Goal: Task Accomplishment & Management: Use online tool/utility

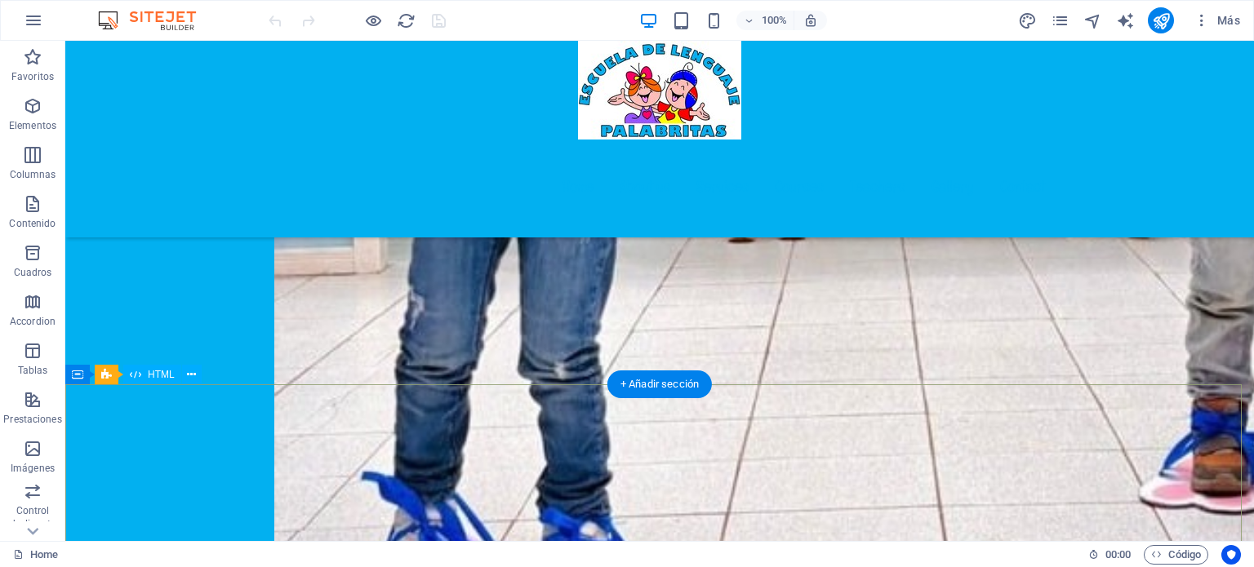
scroll to position [3428, 0]
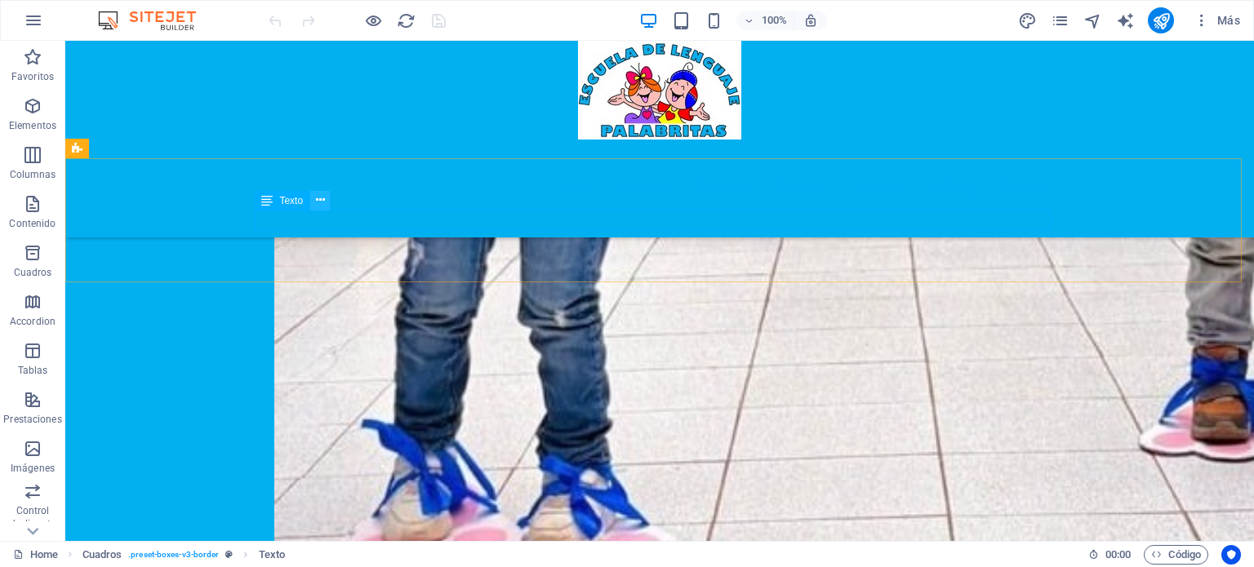
click at [317, 201] on icon at bounding box center [320, 200] width 9 height 17
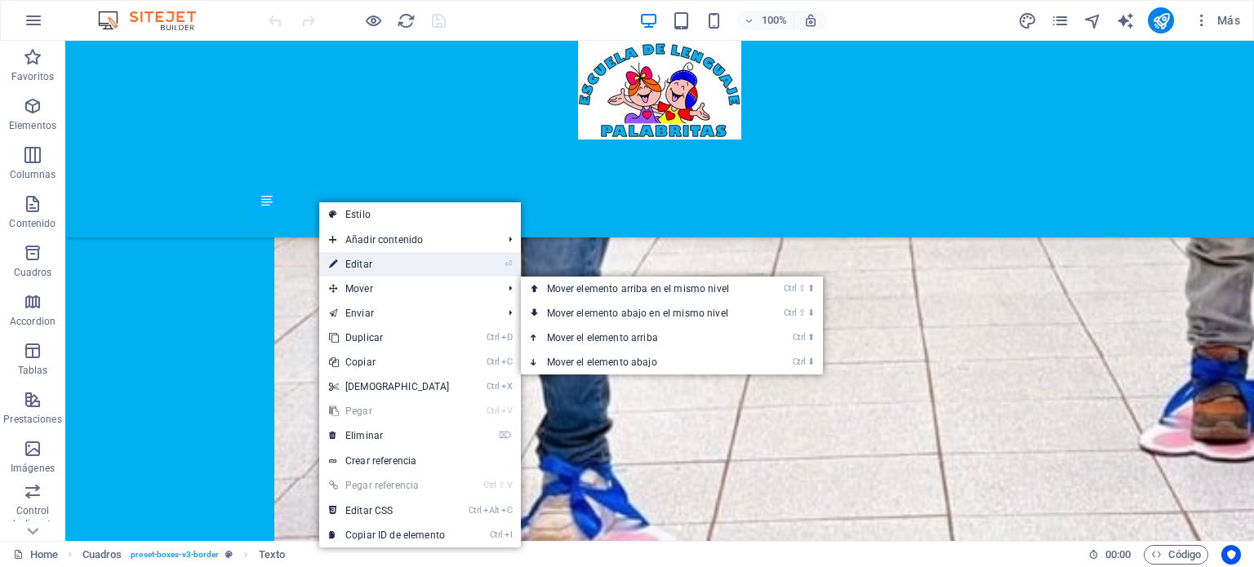
click at [384, 269] on link "⏎ Editar" at bounding box center [389, 264] width 140 height 24
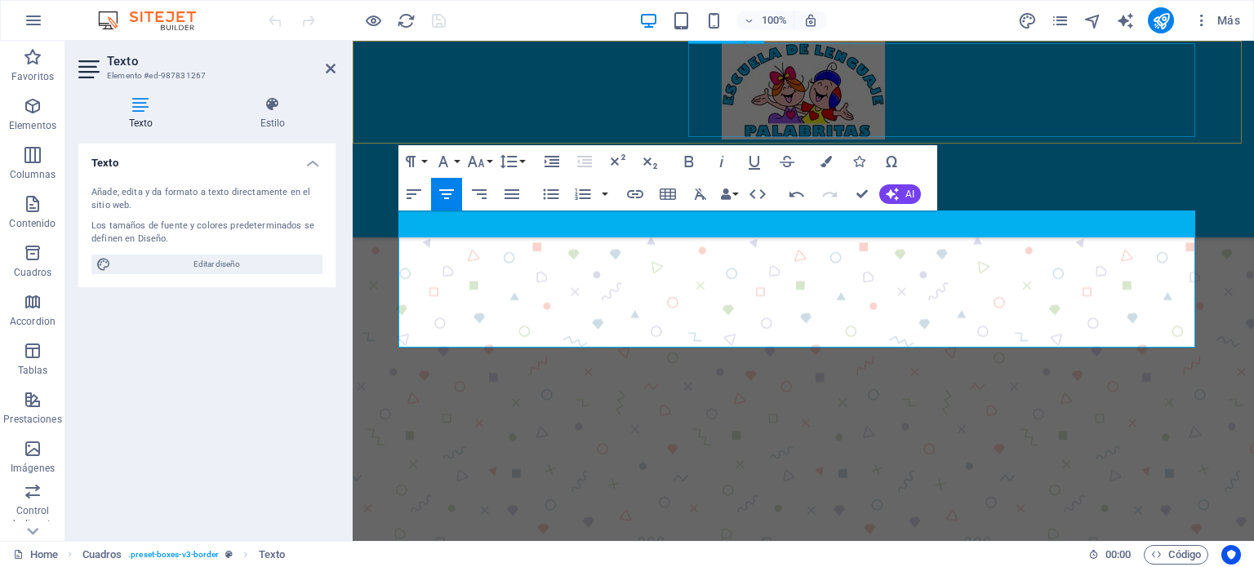
scroll to position [522, 5]
drag, startPoint x: 697, startPoint y: 282, endPoint x: 1022, endPoint y: 282, distance: 324.8
click at [826, 162] on icon "button" at bounding box center [825, 161] width 11 height 11
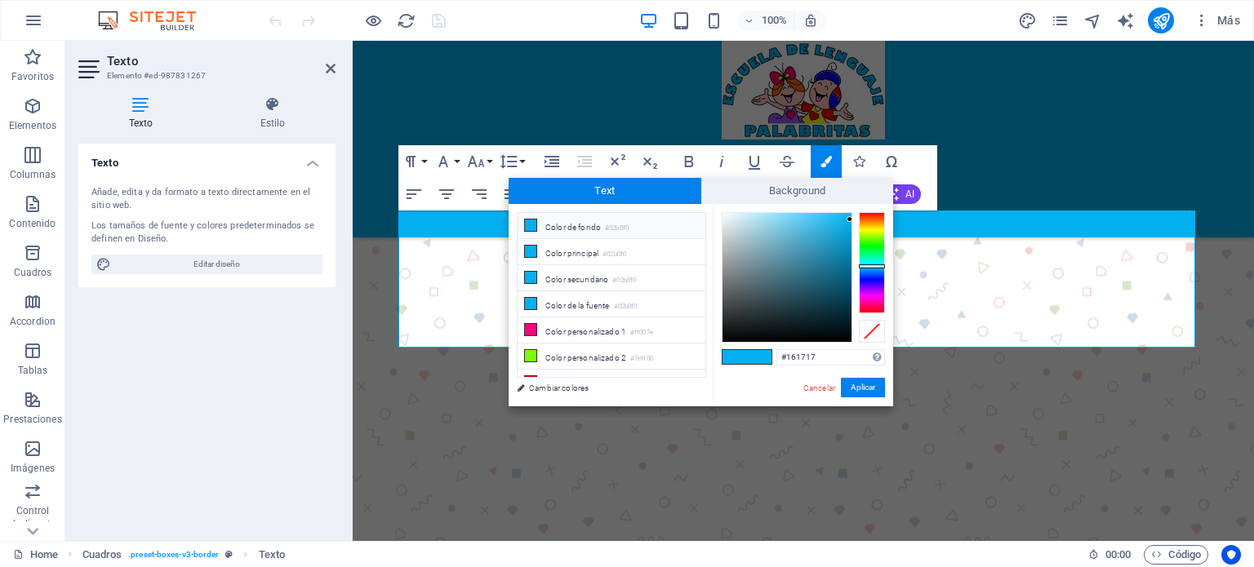
click at [727, 330] on div at bounding box center [786, 277] width 129 height 129
click at [850, 384] on button "Aplicar" at bounding box center [863, 388] width 44 height 20
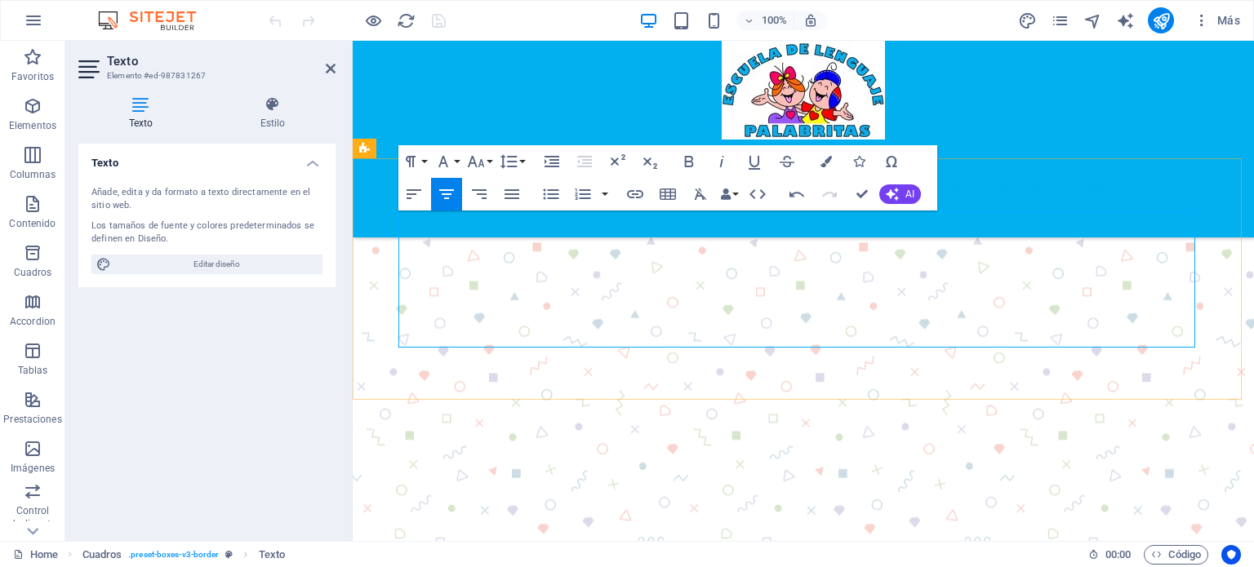
drag, startPoint x: 1004, startPoint y: 280, endPoint x: 574, endPoint y: 281, distance: 430.1
click at [823, 160] on icon "button" at bounding box center [825, 161] width 11 height 11
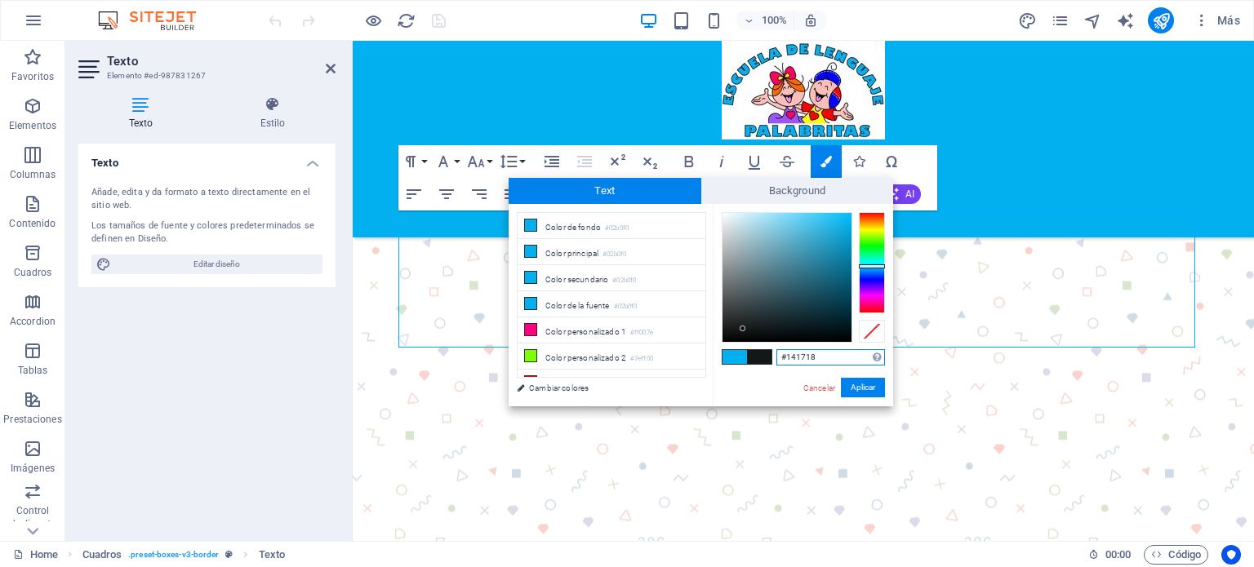
type input "#111718"
click at [761, 329] on div at bounding box center [786, 277] width 129 height 129
drag, startPoint x: 855, startPoint y: 388, endPoint x: 511, endPoint y: 345, distance: 347.0
click at [855, 388] on button "Aplicar" at bounding box center [863, 388] width 44 height 20
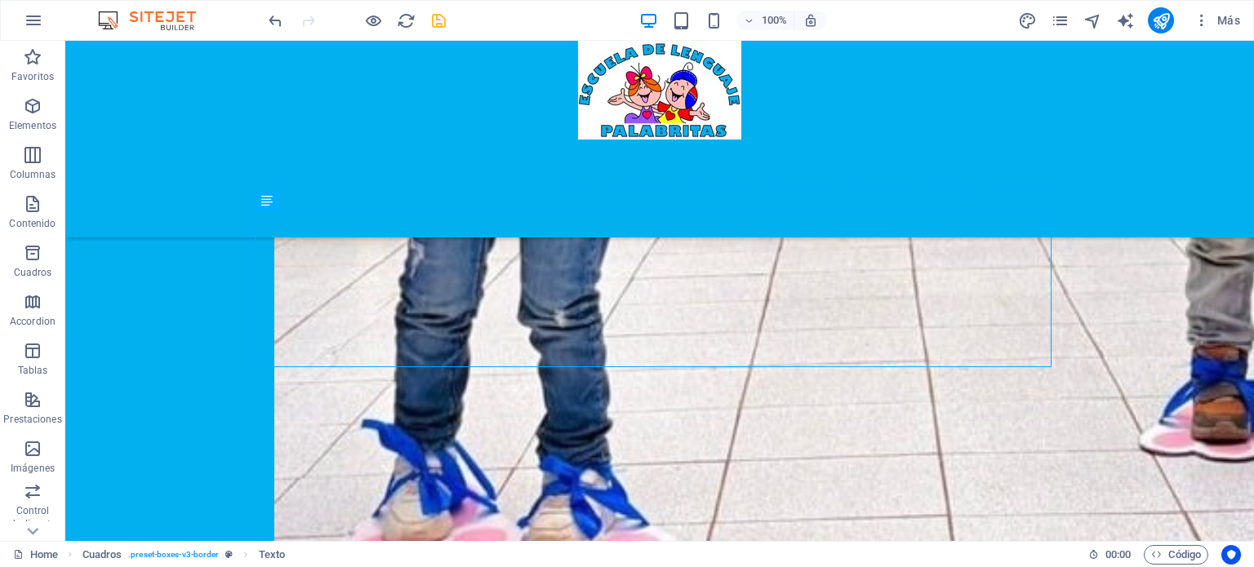
click at [440, 20] on icon "save" at bounding box center [438, 20] width 19 height 19
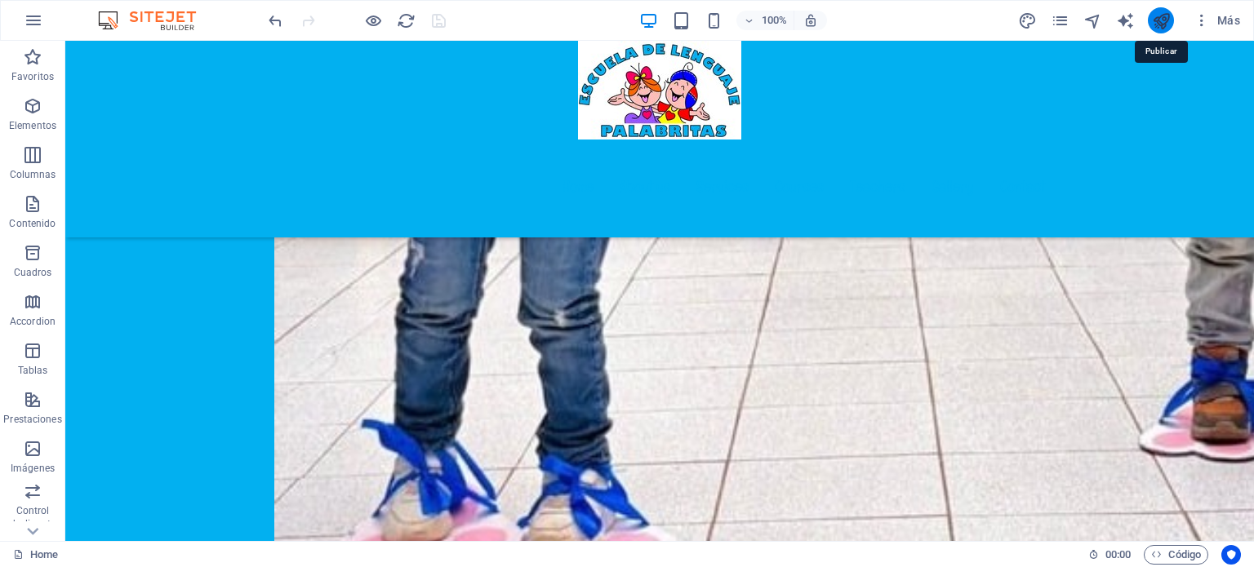
click at [1168, 25] on icon "publish" at bounding box center [1161, 20] width 19 height 19
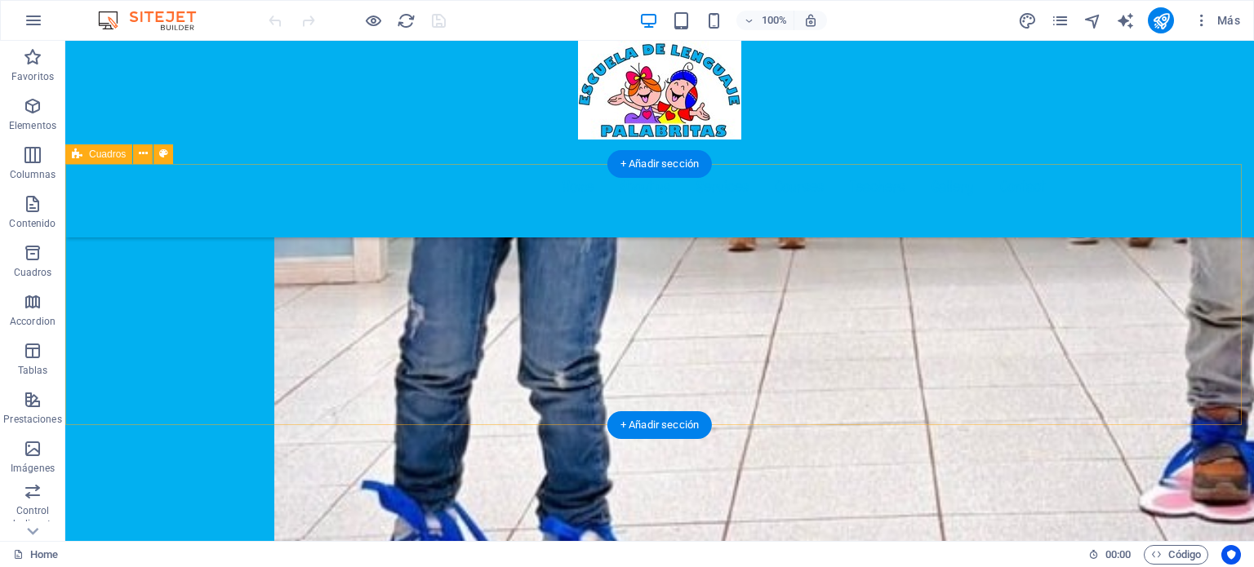
scroll to position [3428, 0]
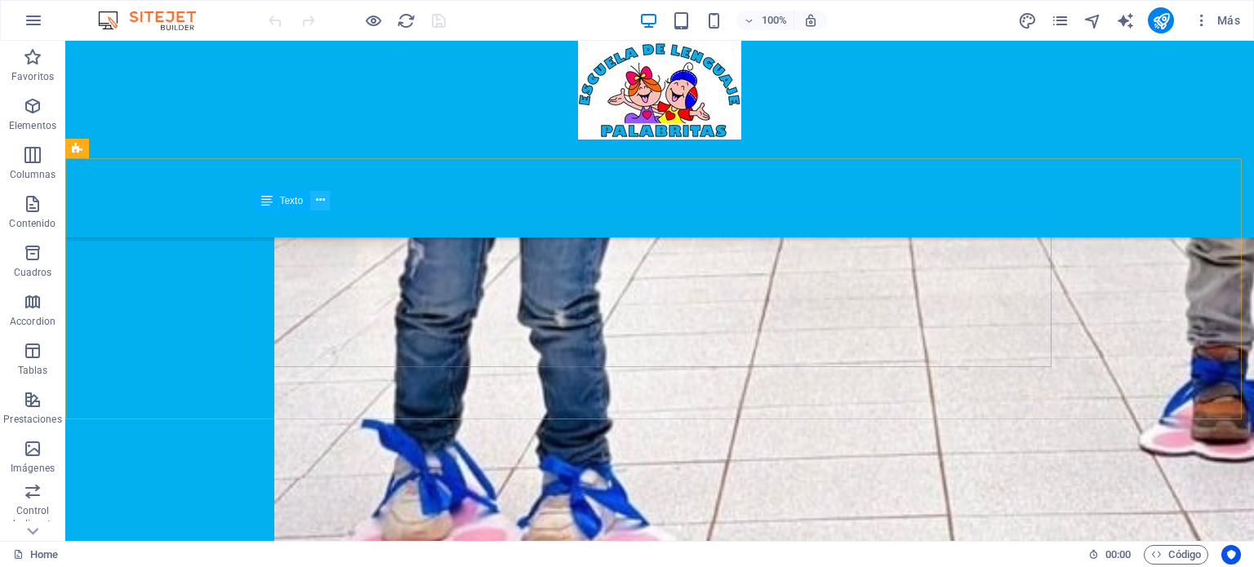
click at [316, 202] on icon at bounding box center [320, 200] width 9 height 17
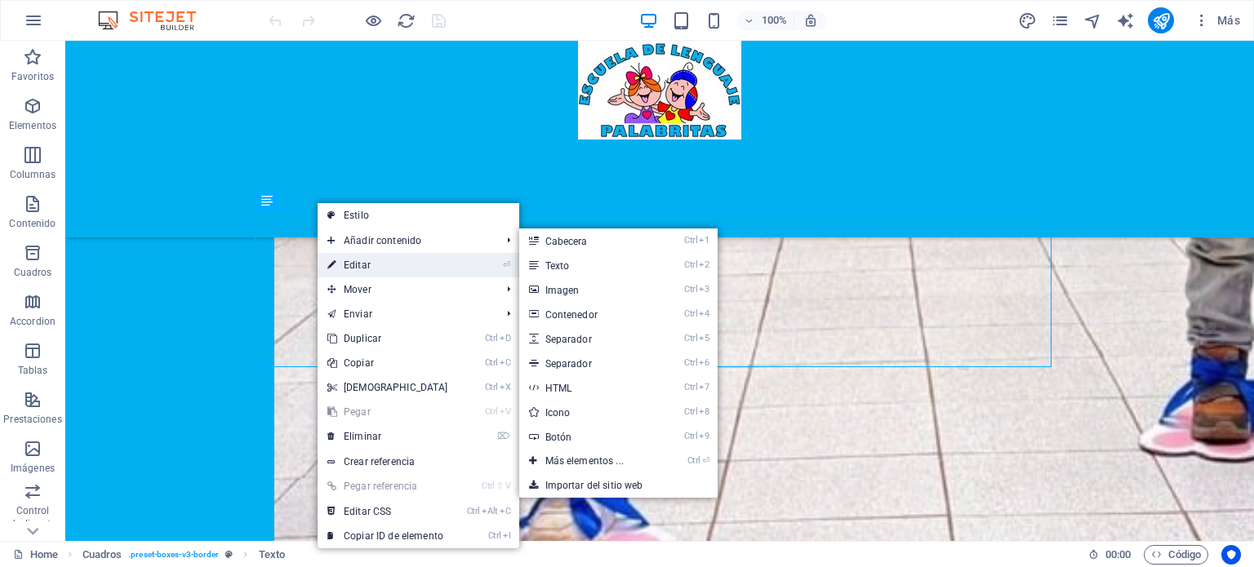
click at [366, 260] on link "⏎ Editar" at bounding box center [387, 265] width 140 height 24
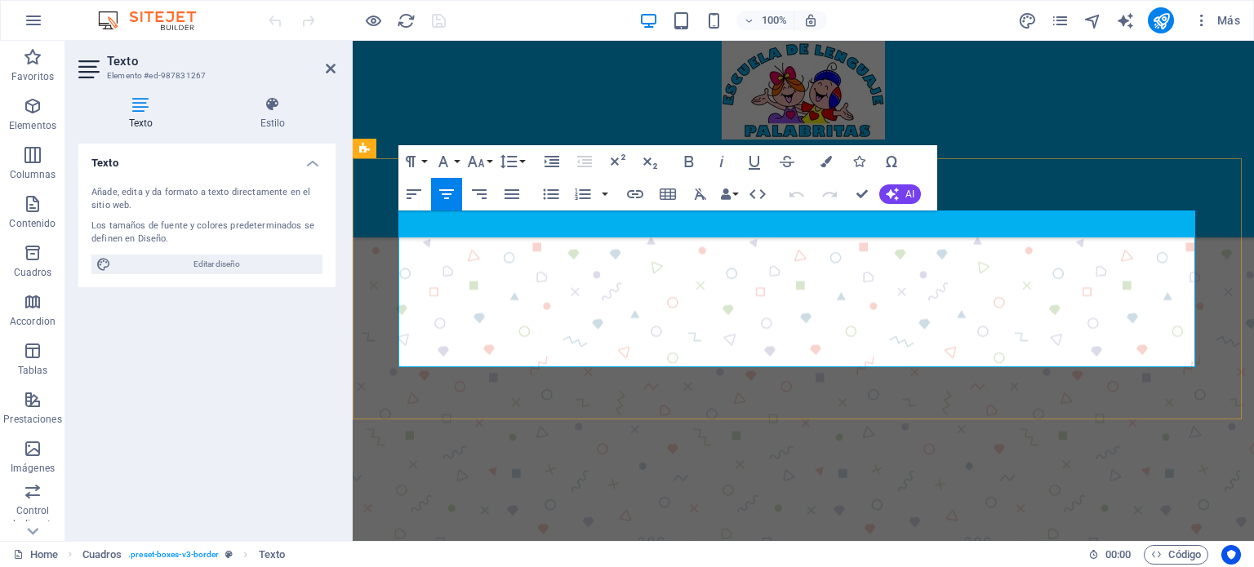
drag, startPoint x: 948, startPoint y: 335, endPoint x: 618, endPoint y: 253, distance: 340.7
click at [522, 162] on button "Line Height" at bounding box center [511, 161] width 31 height 33
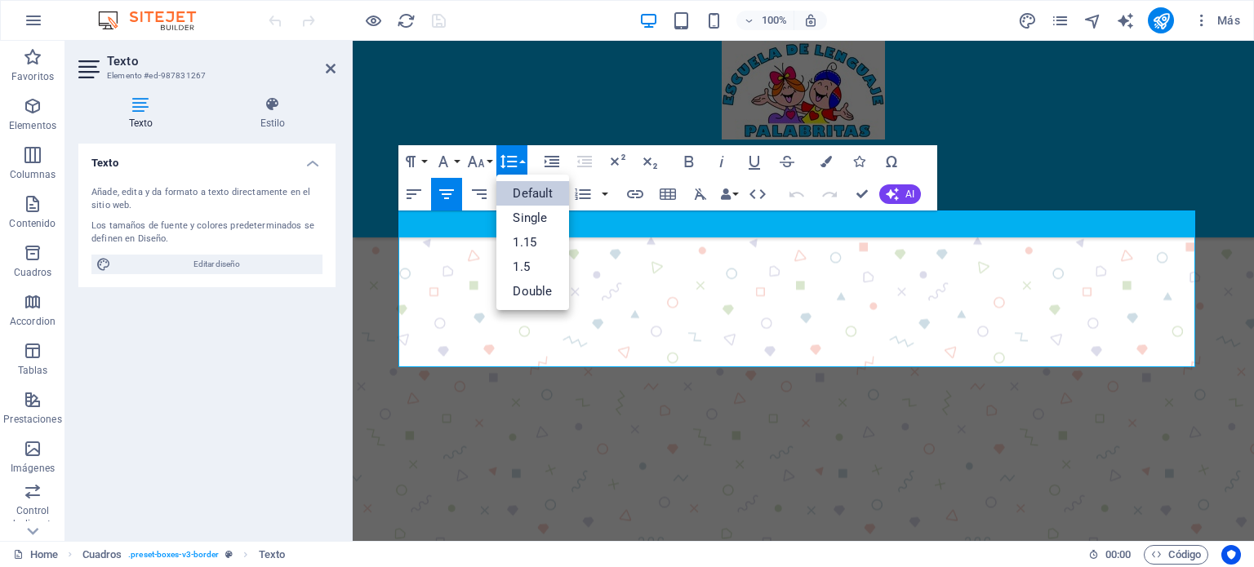
scroll to position [0, 0]
drag, startPoint x: 484, startPoint y: 257, endPoint x: 494, endPoint y: 260, distance: 10.3
click at [517, 165] on icon "button" at bounding box center [509, 162] width 20 height 20
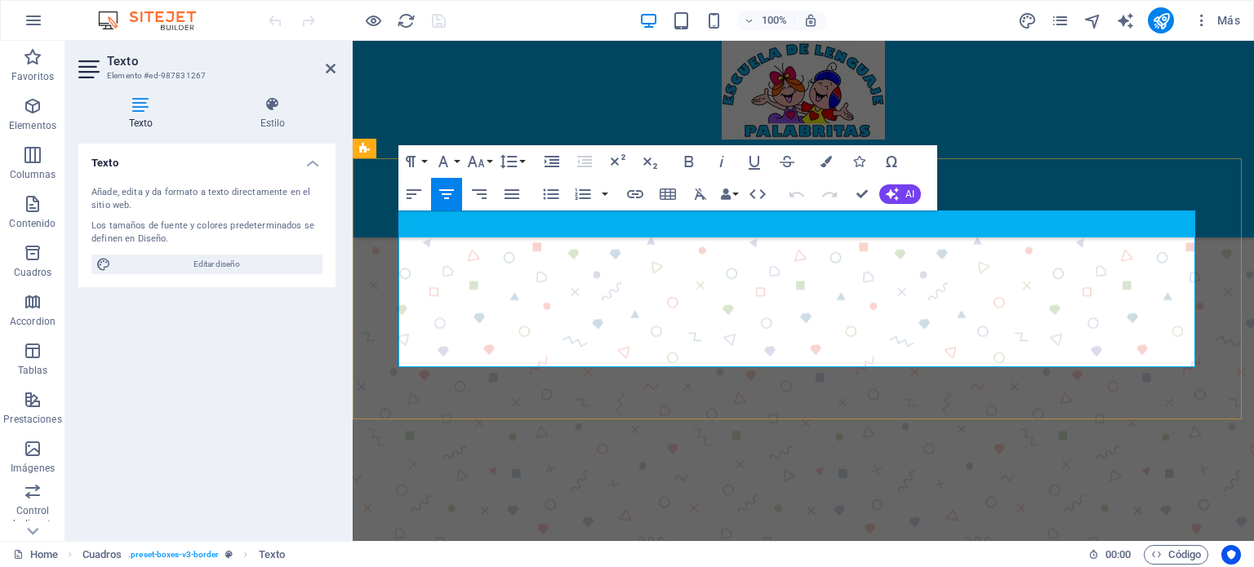
drag, startPoint x: 950, startPoint y: 341, endPoint x: 665, endPoint y: 255, distance: 297.4
click at [448, 162] on icon "button" at bounding box center [443, 162] width 20 height 20
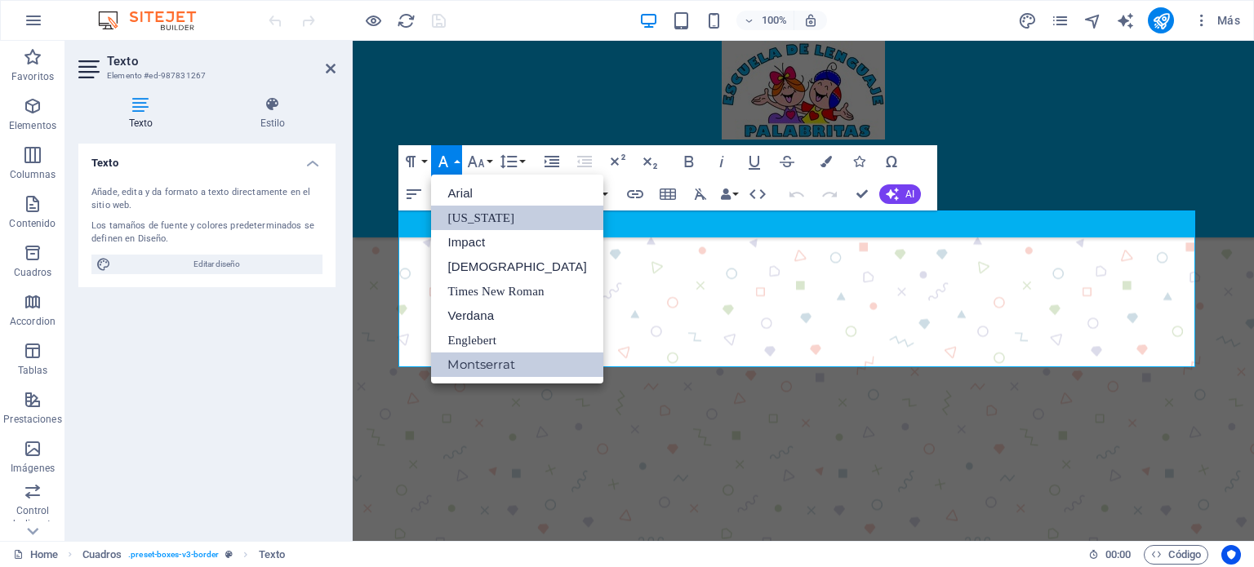
click at [483, 216] on link "[US_STATE]" at bounding box center [516, 218] width 171 height 24
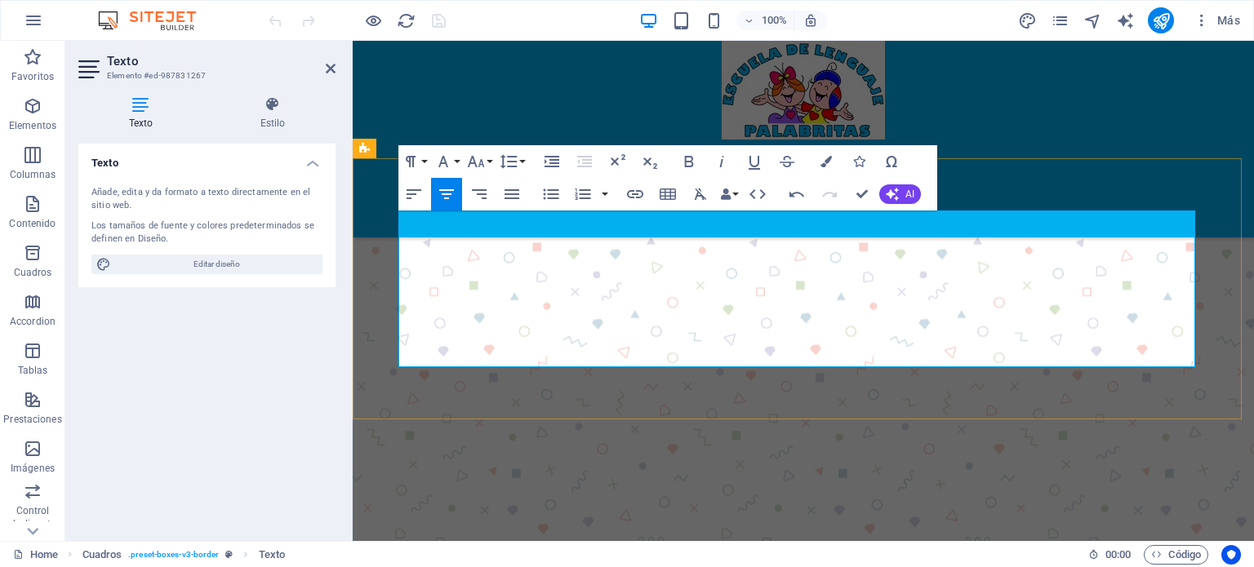
drag, startPoint x: 948, startPoint y: 339, endPoint x: 646, endPoint y: 251, distance: 314.6
click at [455, 161] on button "Font Family" at bounding box center [446, 161] width 31 height 33
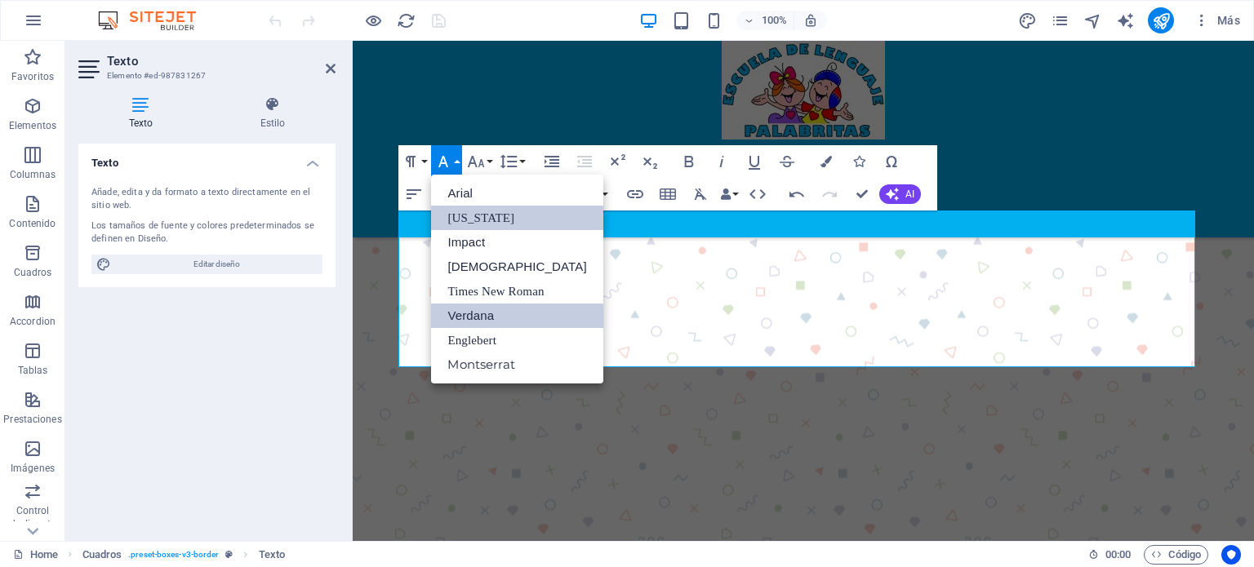
click at [490, 317] on link "Verdana" at bounding box center [516, 316] width 171 height 24
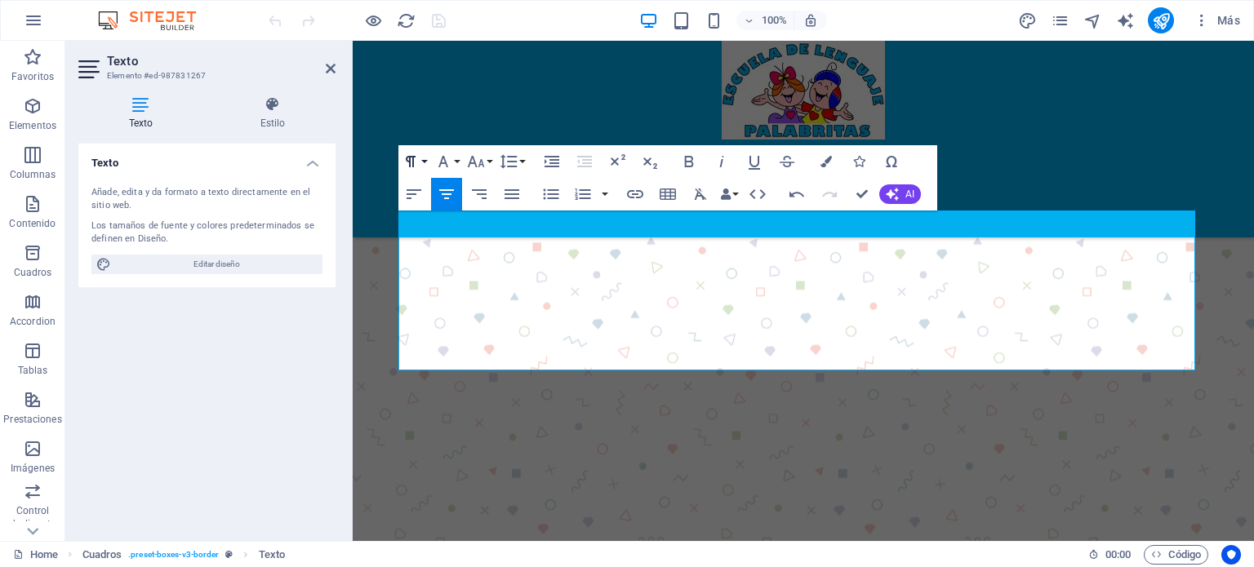
click at [421, 162] on button "Paragraph Format" at bounding box center [413, 161] width 31 height 33
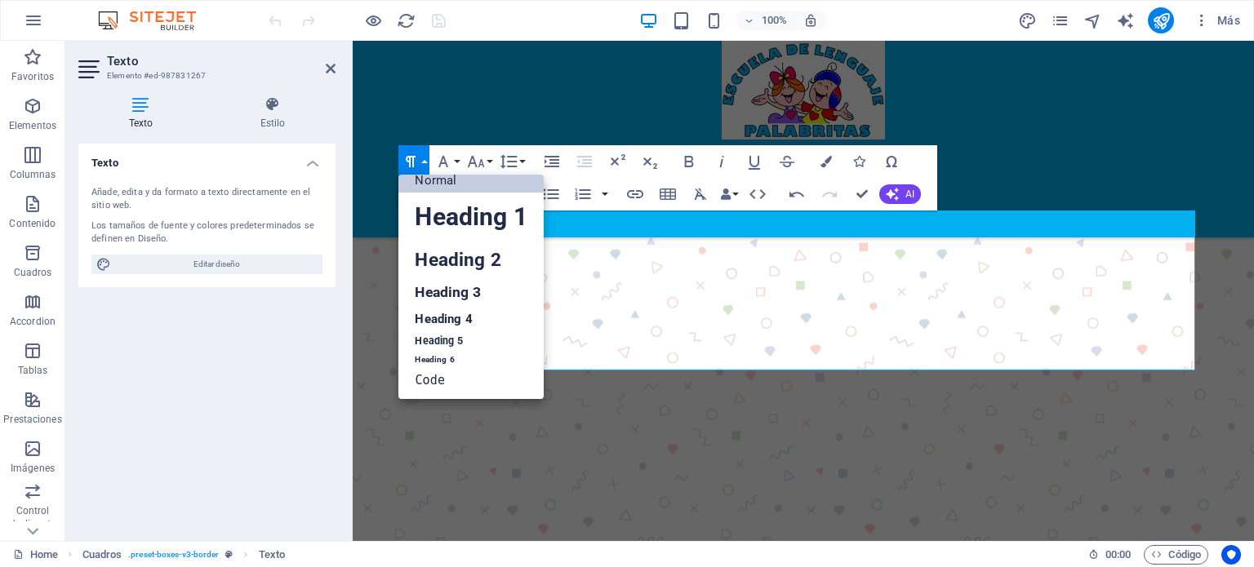
scroll to position [13, 0]
click at [439, 250] on link "Heading 2" at bounding box center [470, 260] width 144 height 37
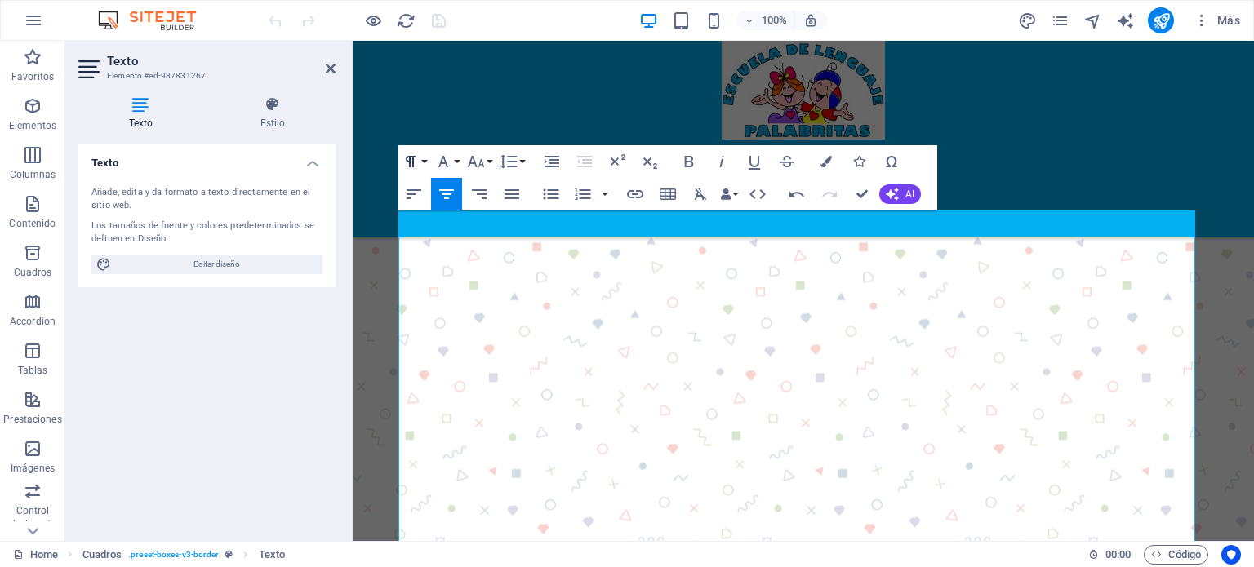
click at [425, 162] on button "Paragraph Format" at bounding box center [413, 161] width 31 height 33
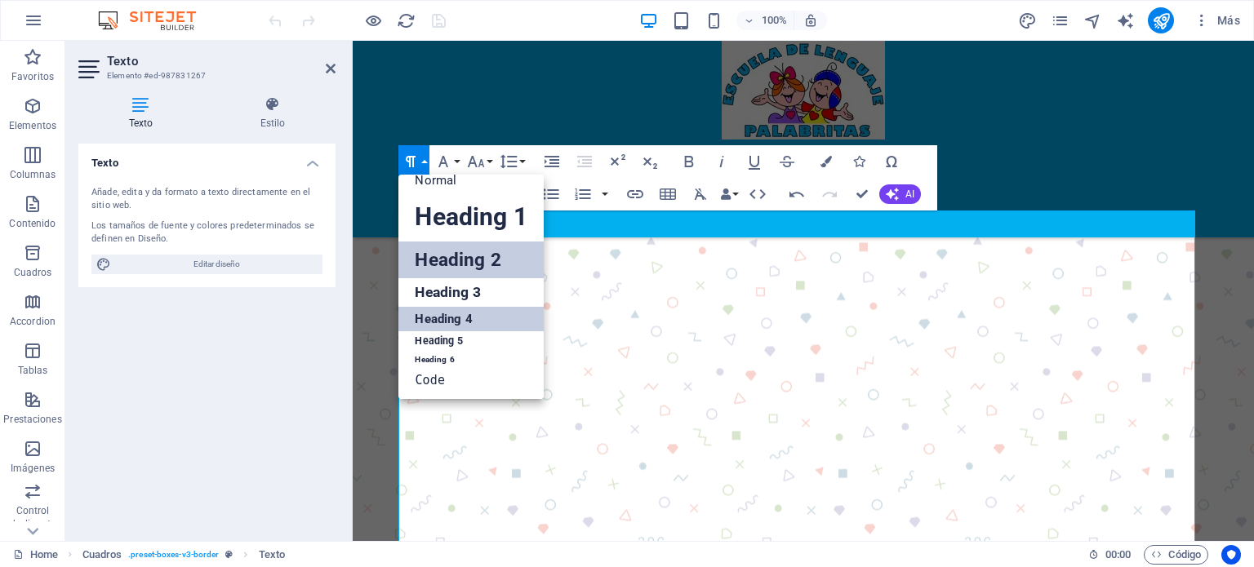
click at [437, 316] on link "Heading 4" at bounding box center [470, 319] width 144 height 24
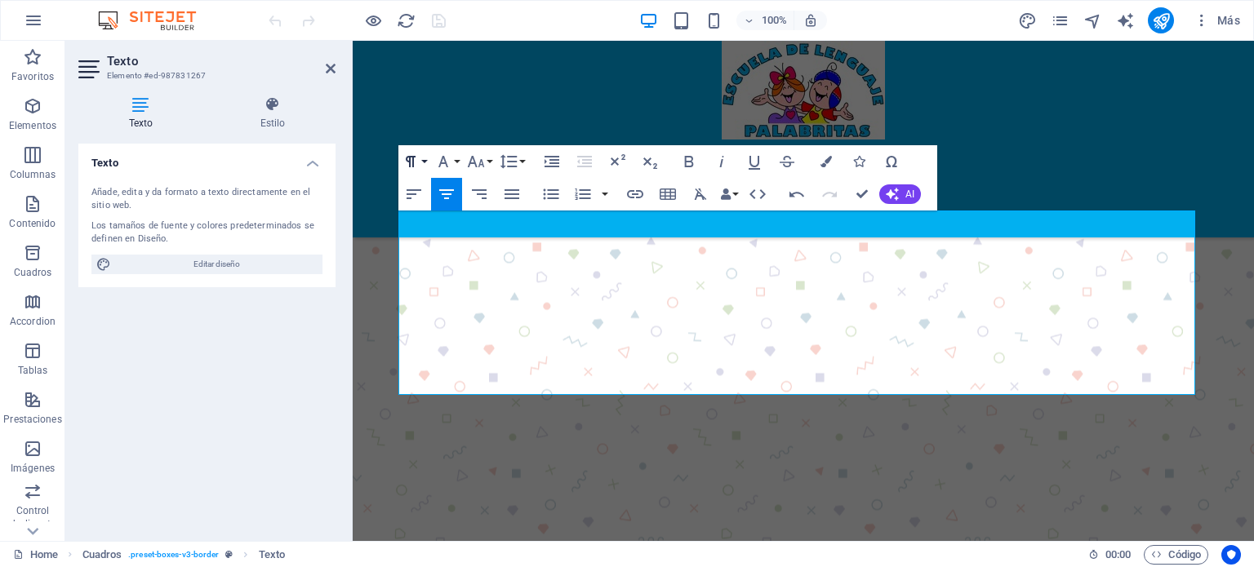
click at [427, 162] on button "Paragraph Format" at bounding box center [413, 161] width 31 height 33
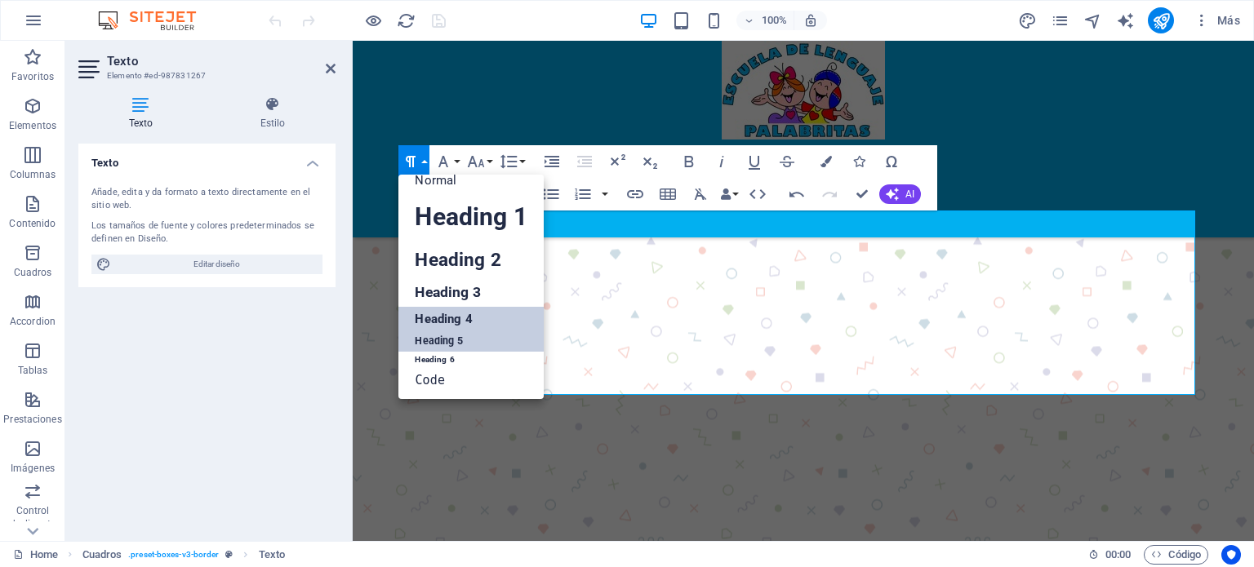
click at [444, 337] on link "Heading 5" at bounding box center [470, 341] width 144 height 20
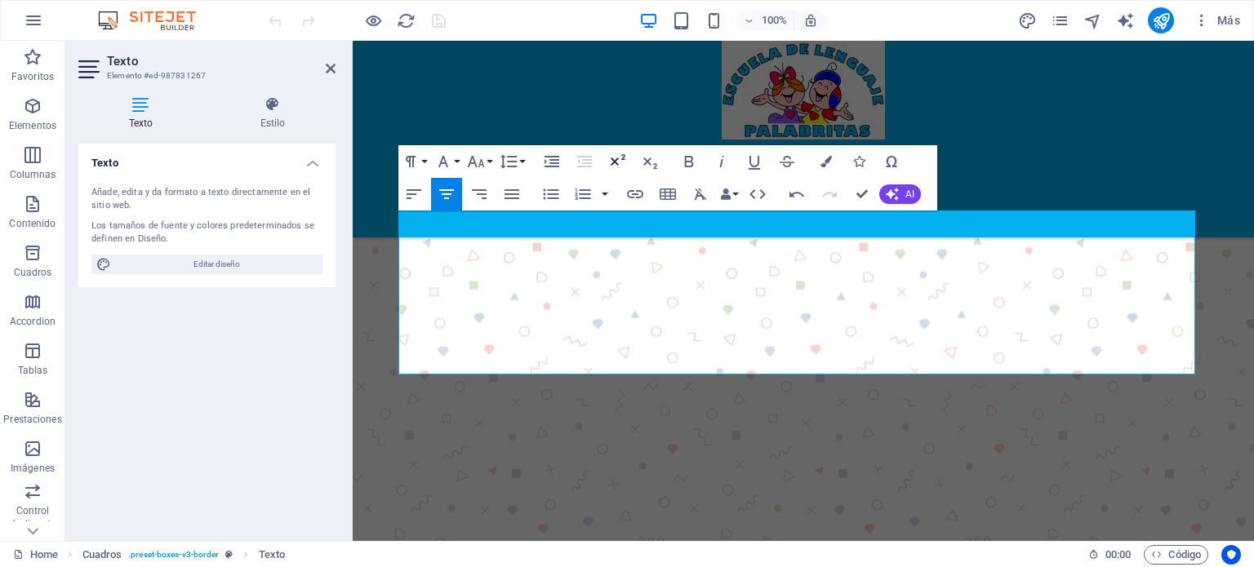
click at [615, 155] on icon "button" at bounding box center [617, 162] width 20 height 20
click at [615, 158] on icon "button" at bounding box center [617, 162] width 20 height 20
click at [646, 162] on icon "button" at bounding box center [650, 163] width 14 height 11
click at [614, 160] on icon "button" at bounding box center [617, 159] width 15 height 11
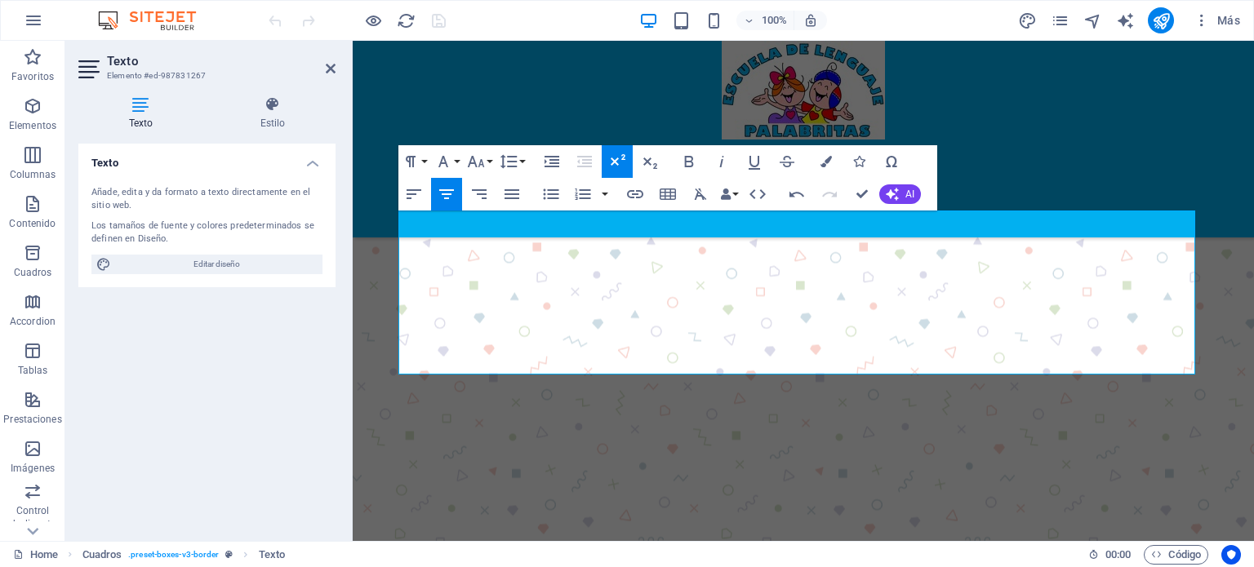
click at [614, 160] on icon "button" at bounding box center [617, 159] width 15 height 11
click at [908, 192] on span "AI" at bounding box center [909, 194] width 9 height 10
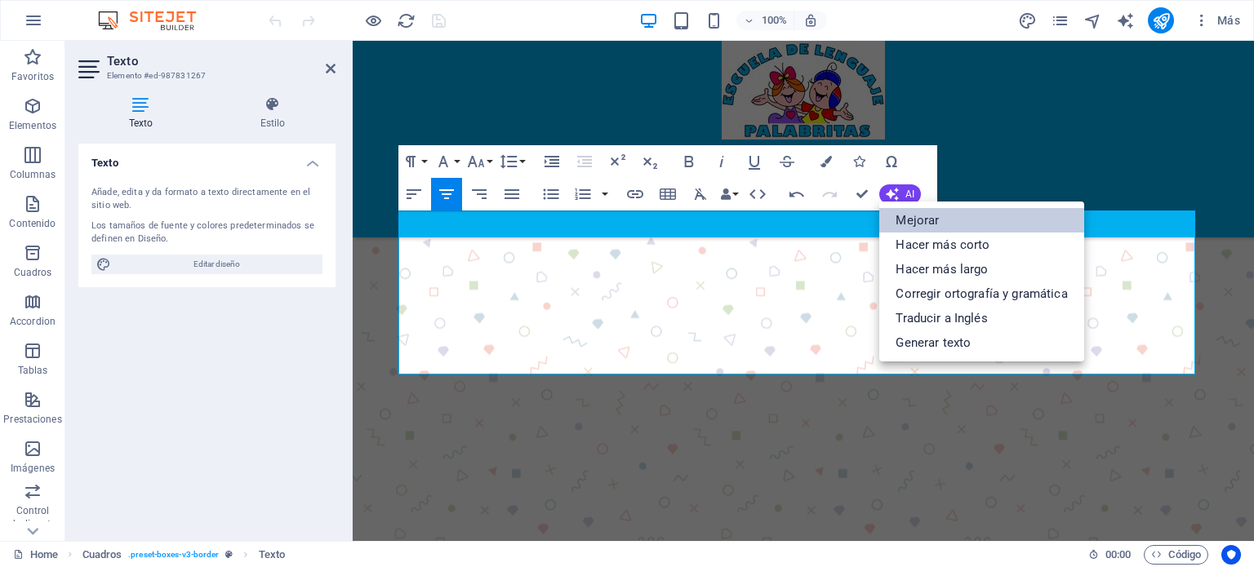
click at [917, 215] on link "Mejorar" at bounding box center [981, 220] width 204 height 24
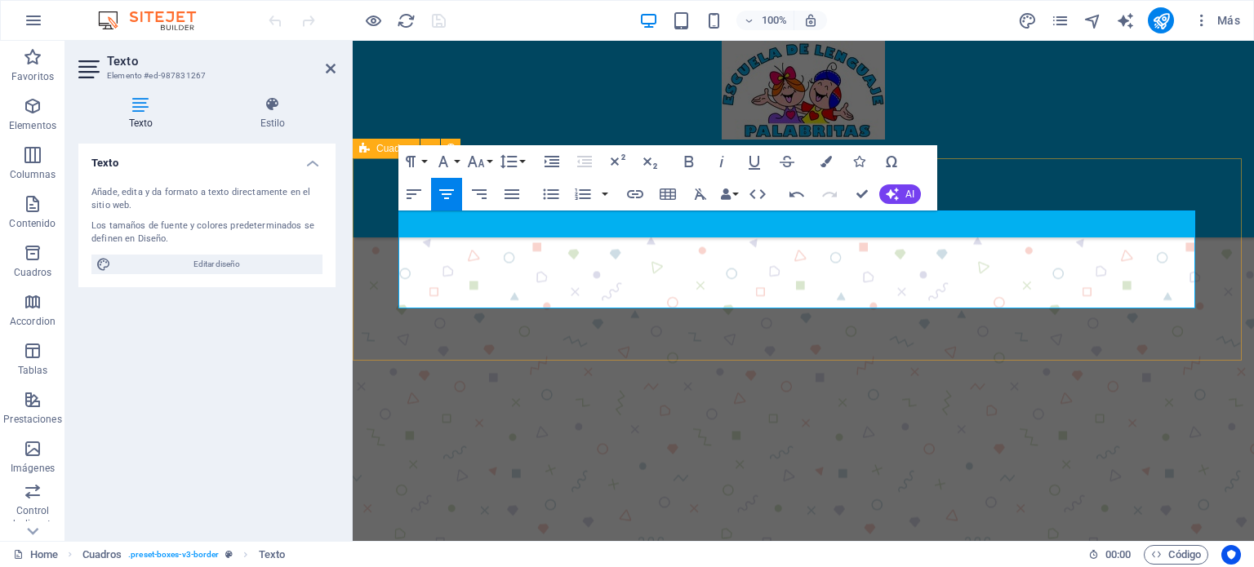
drag, startPoint x: 566, startPoint y: 232, endPoint x: 881, endPoint y: 316, distance: 325.3
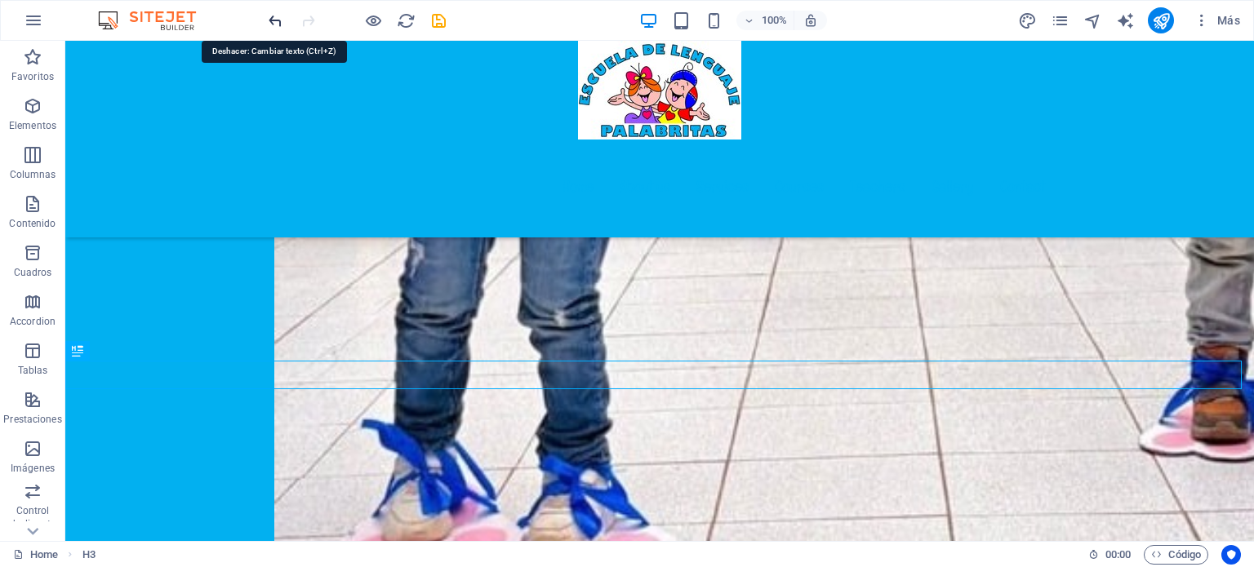
click at [281, 19] on icon "undo" at bounding box center [275, 20] width 19 height 19
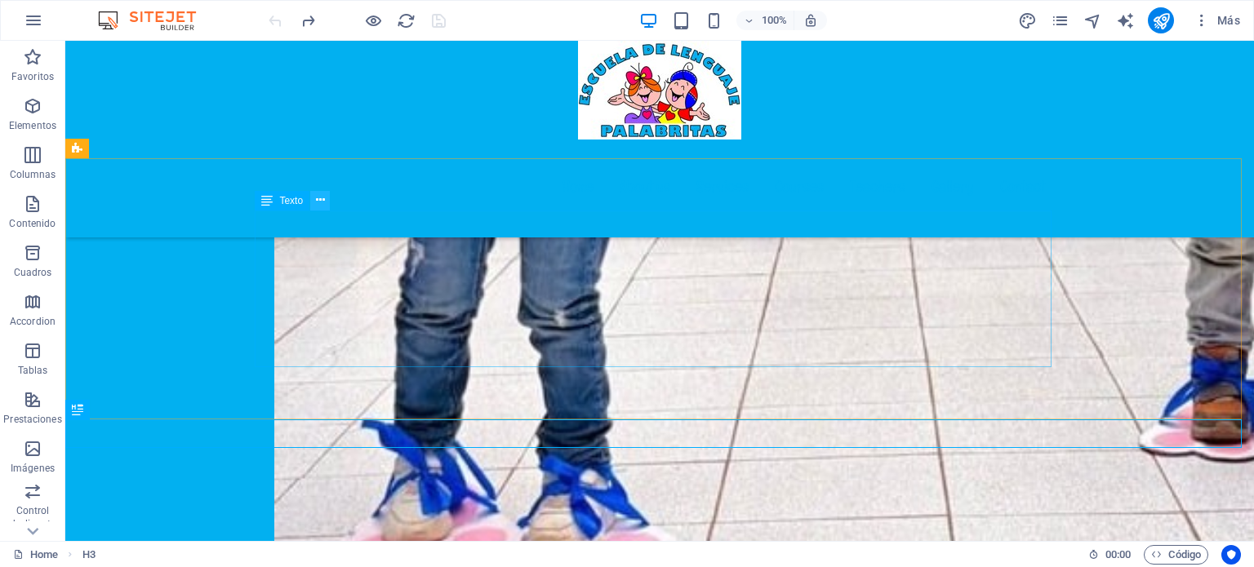
click at [320, 203] on icon at bounding box center [320, 200] width 9 height 17
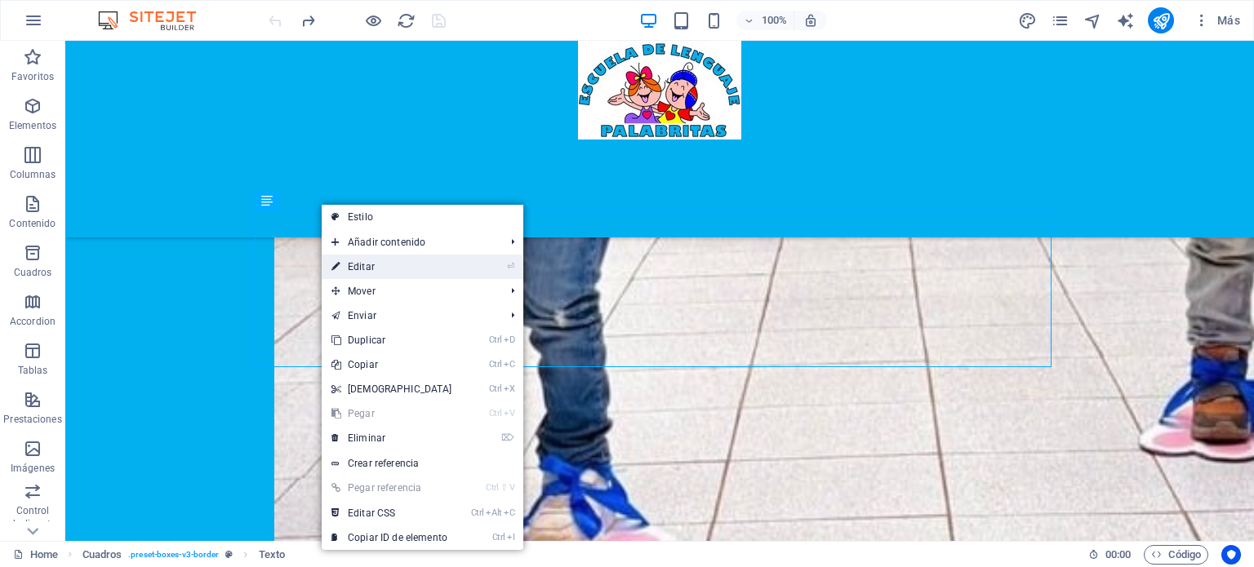
click at [385, 261] on link "⏎ Editar" at bounding box center [392, 267] width 140 height 24
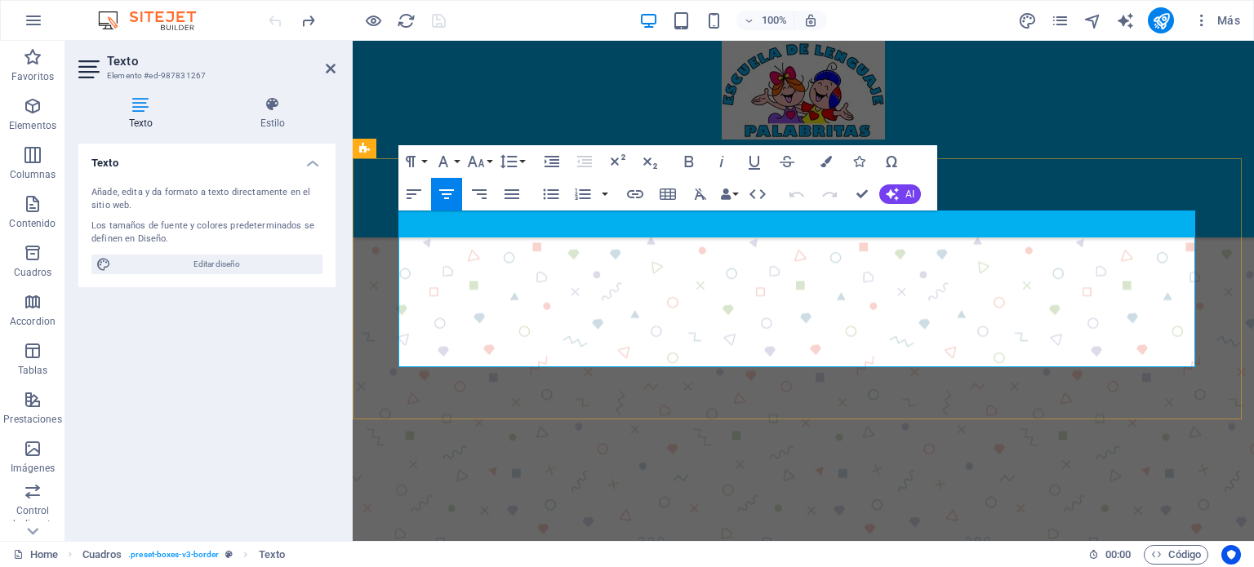
drag, startPoint x: 943, startPoint y: 334, endPoint x: 630, endPoint y: 259, distance: 322.3
click at [454, 162] on button "Font Family" at bounding box center [446, 161] width 31 height 33
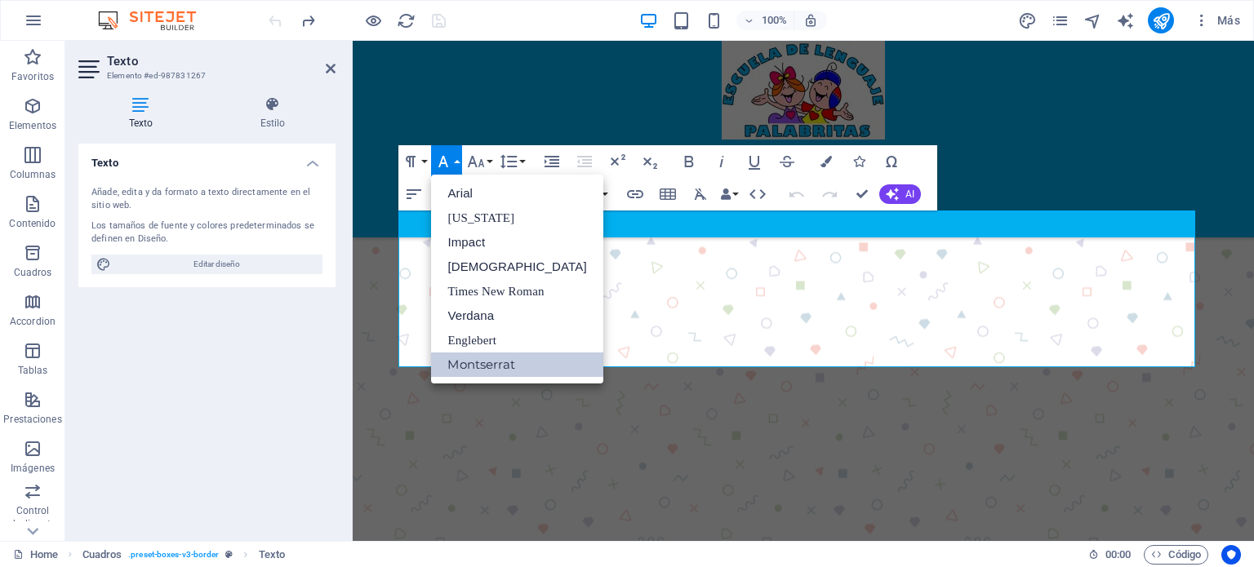
scroll to position [0, 0]
click at [478, 219] on link "[US_STATE]" at bounding box center [516, 218] width 171 height 24
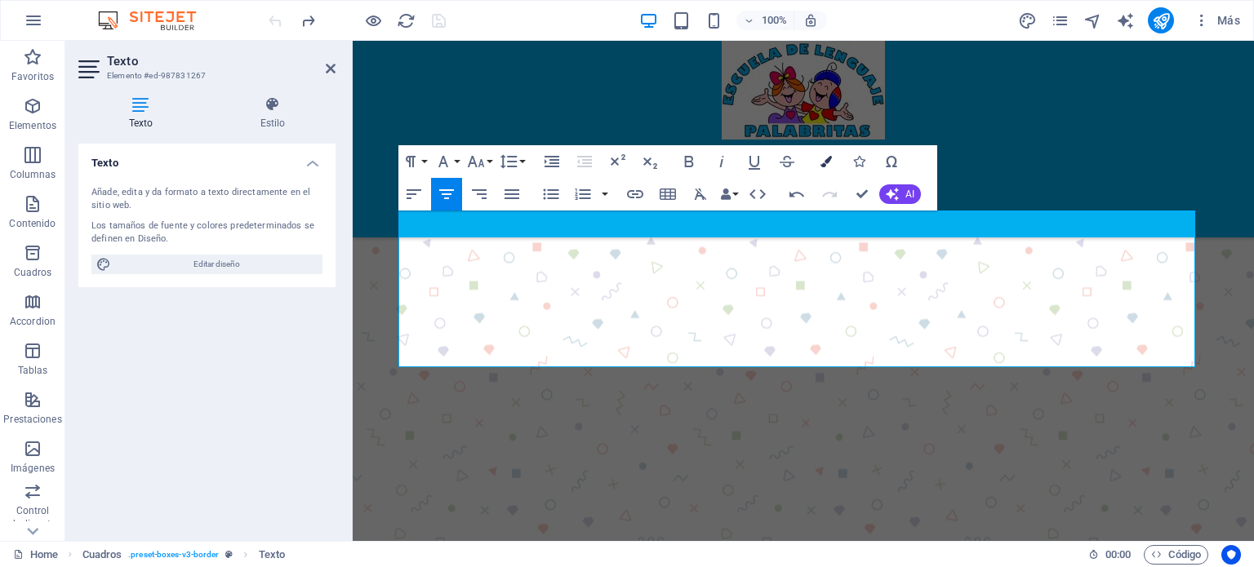
click at [827, 162] on icon "button" at bounding box center [825, 161] width 11 height 11
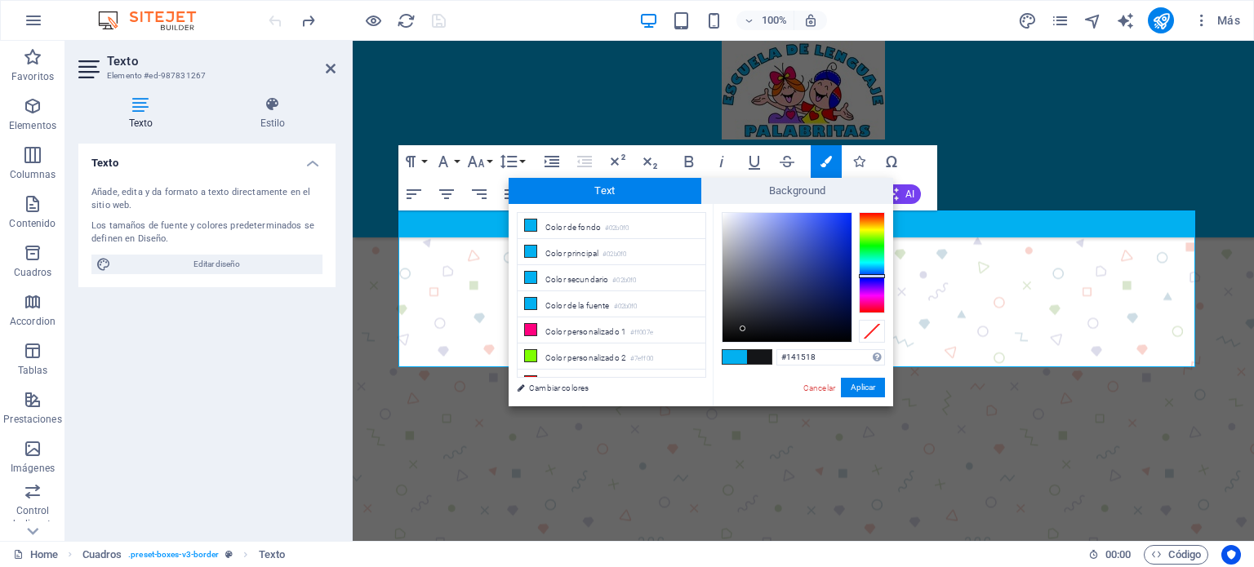
click at [871, 276] on div at bounding box center [872, 262] width 26 height 101
drag, startPoint x: 868, startPoint y: 274, endPoint x: 878, endPoint y: 274, distance: 9.8
click at [878, 274] on div at bounding box center [872, 275] width 26 height 4
click at [842, 224] on div at bounding box center [786, 277] width 129 height 129
drag, startPoint x: 877, startPoint y: 391, endPoint x: 524, endPoint y: 348, distance: 355.1
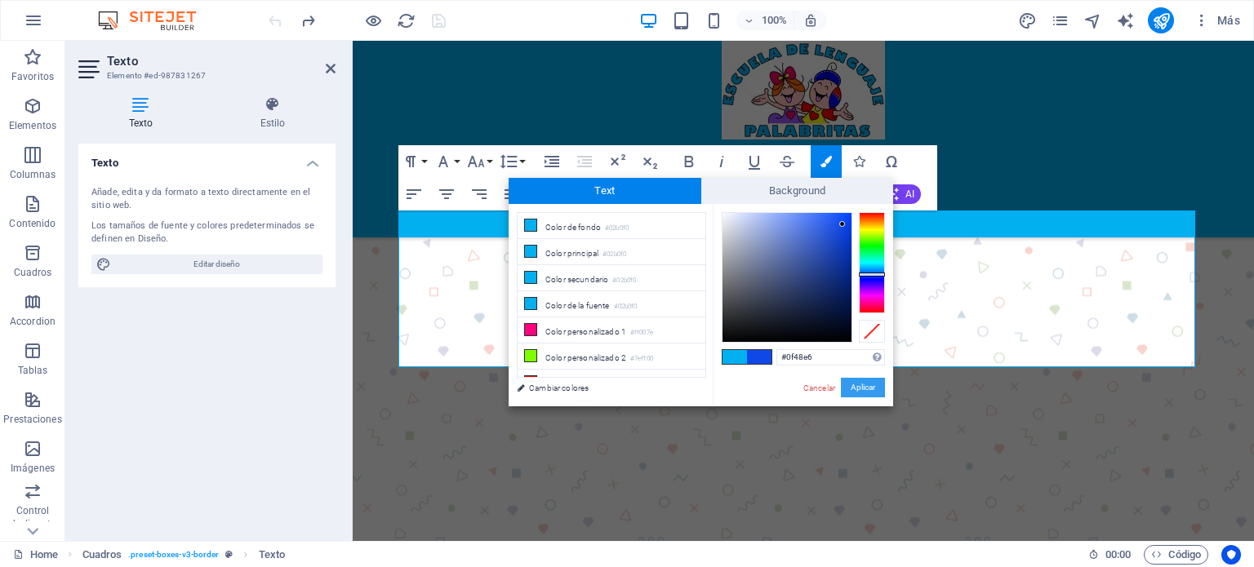
click at [877, 391] on button "Aplicar" at bounding box center [863, 388] width 44 height 20
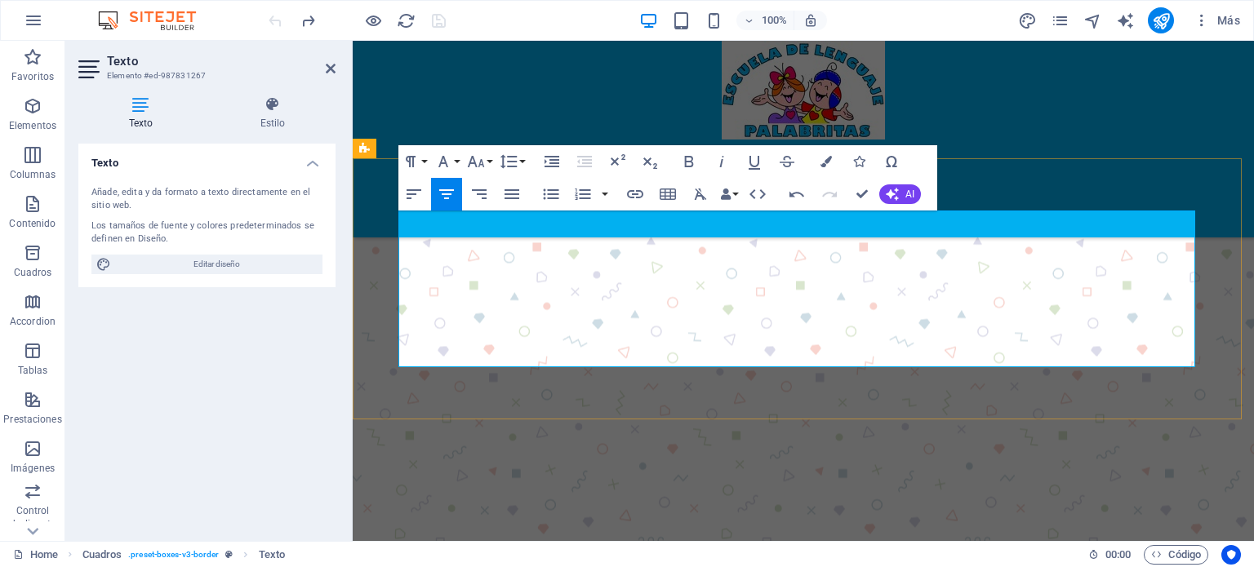
drag, startPoint x: 939, startPoint y: 340, endPoint x: 677, endPoint y: 260, distance: 274.9
click at [831, 166] on icon "button" at bounding box center [825, 161] width 11 height 11
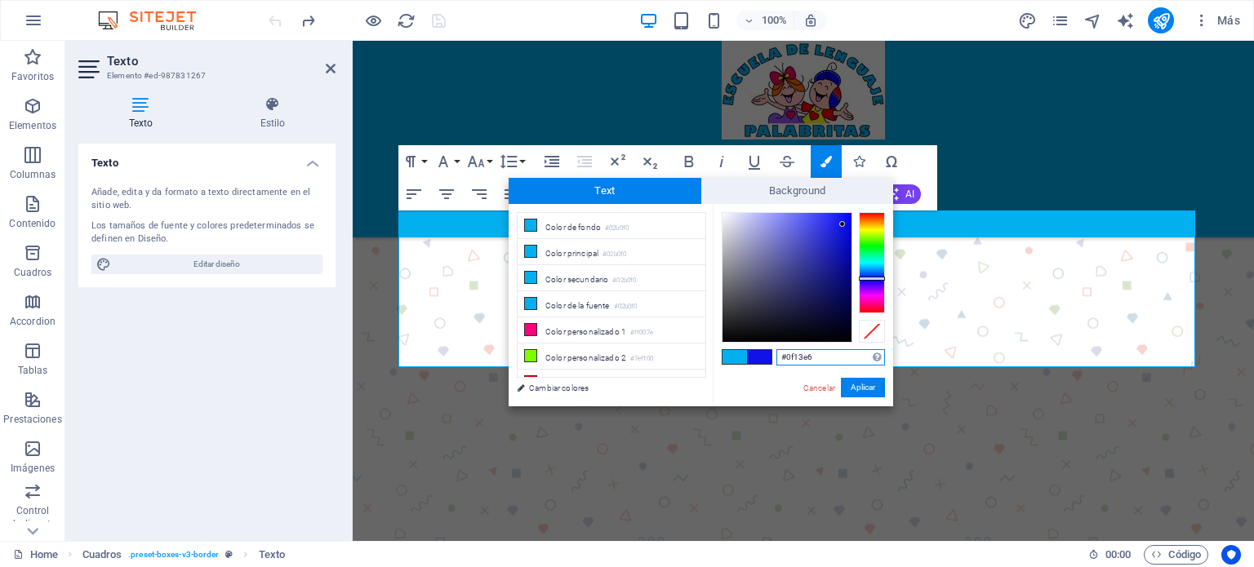
click at [881, 278] on div at bounding box center [872, 279] width 26 height 4
click at [849, 215] on div at bounding box center [786, 277] width 129 height 129
click at [854, 390] on button "Aplicar" at bounding box center [863, 388] width 44 height 20
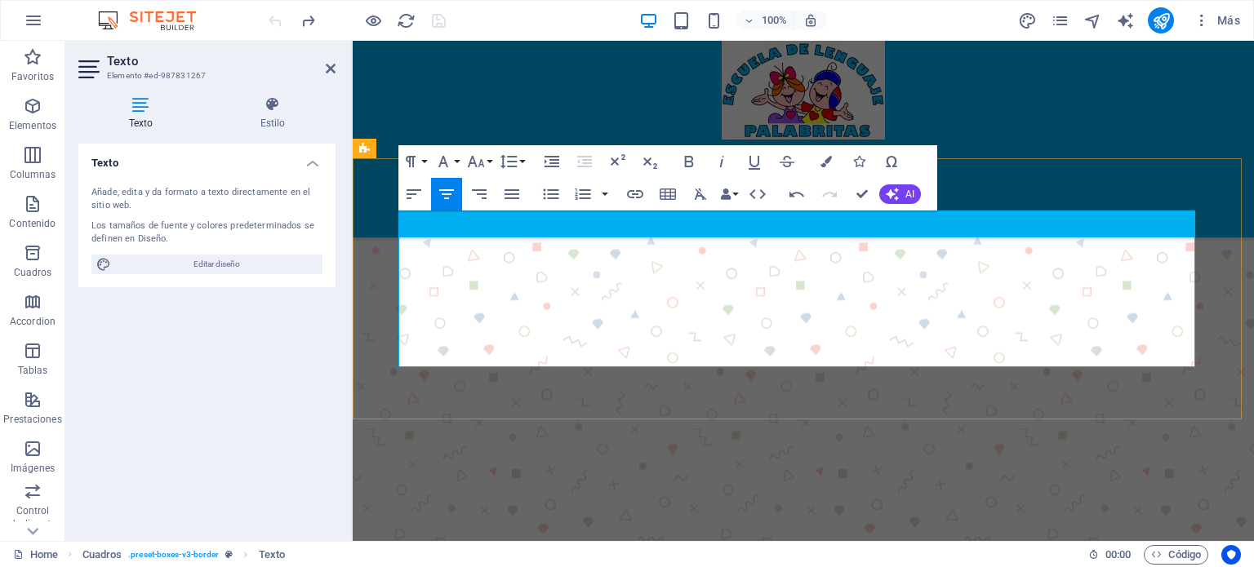
drag, startPoint x: 949, startPoint y: 343, endPoint x: 633, endPoint y: 256, distance: 327.5
click at [823, 163] on icon "button" at bounding box center [825, 161] width 11 height 11
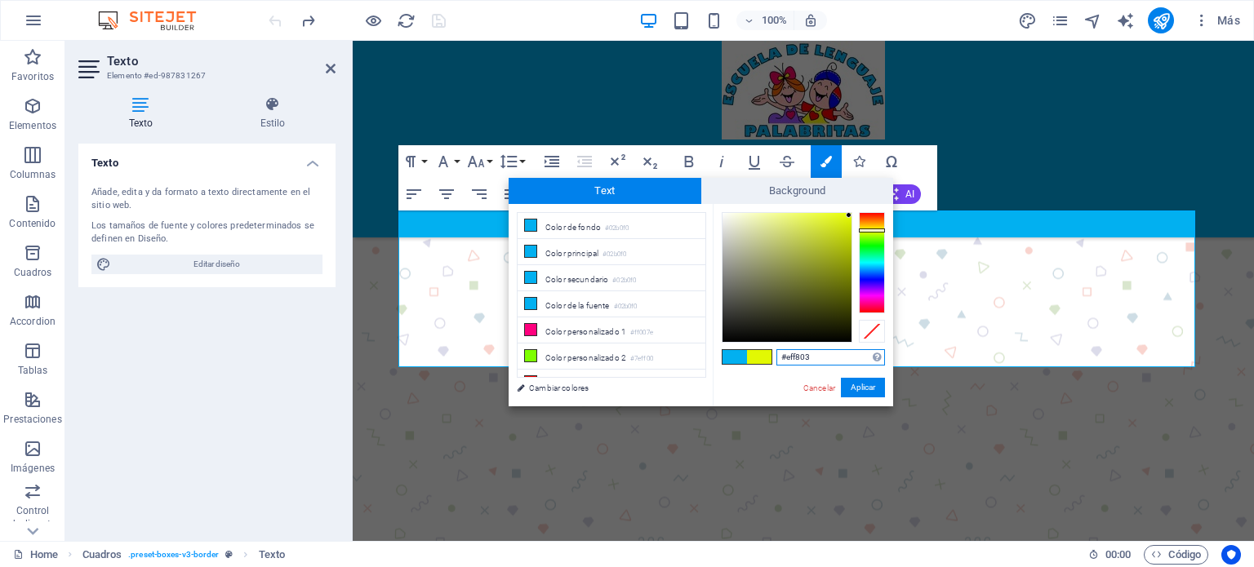
type input "#f8f603"
click at [871, 229] on div at bounding box center [872, 262] width 26 height 101
click at [854, 384] on button "Aplicar" at bounding box center [863, 388] width 44 height 20
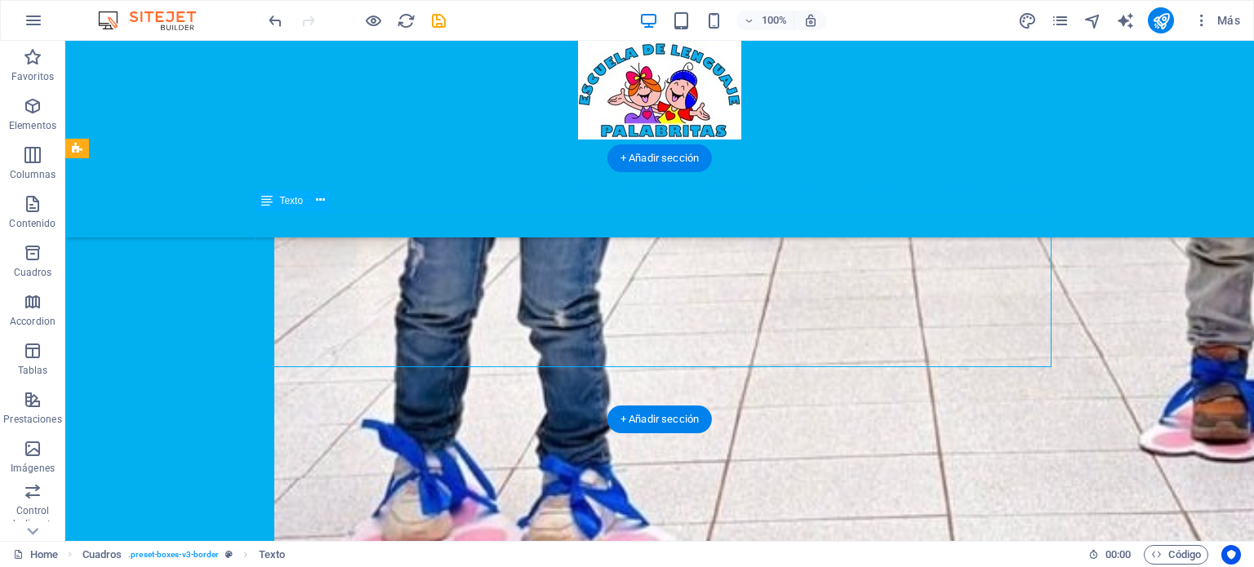
drag, startPoint x: 799, startPoint y: 337, endPoint x: 733, endPoint y: 320, distance: 68.3
click at [319, 201] on icon at bounding box center [320, 200] width 9 height 17
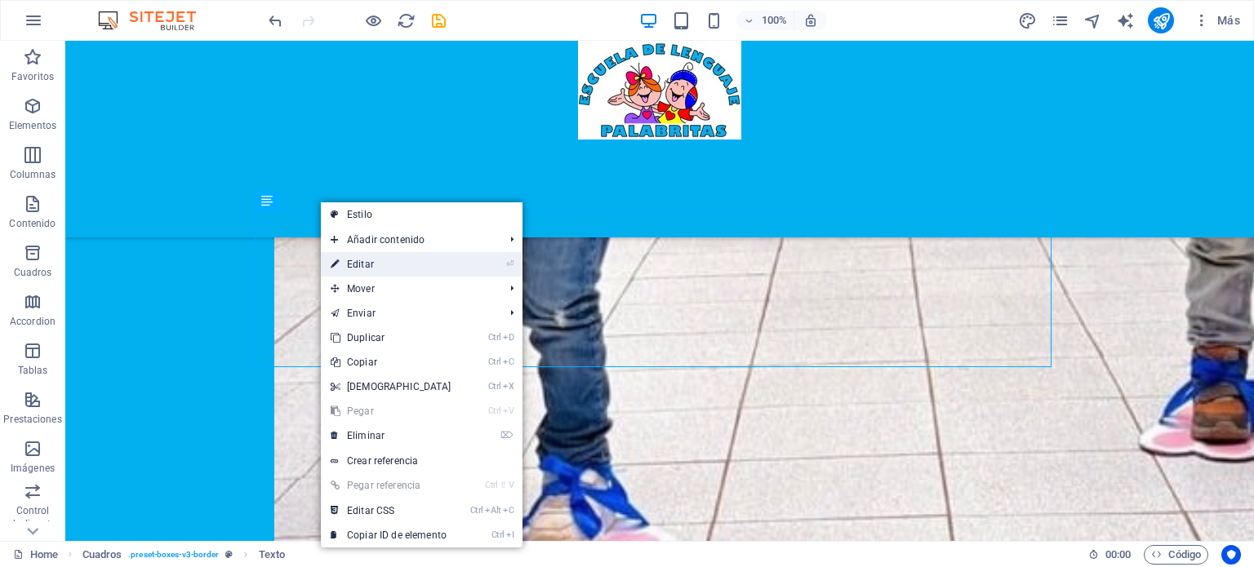
click at [383, 267] on link "⏎ Editar" at bounding box center [391, 264] width 140 height 24
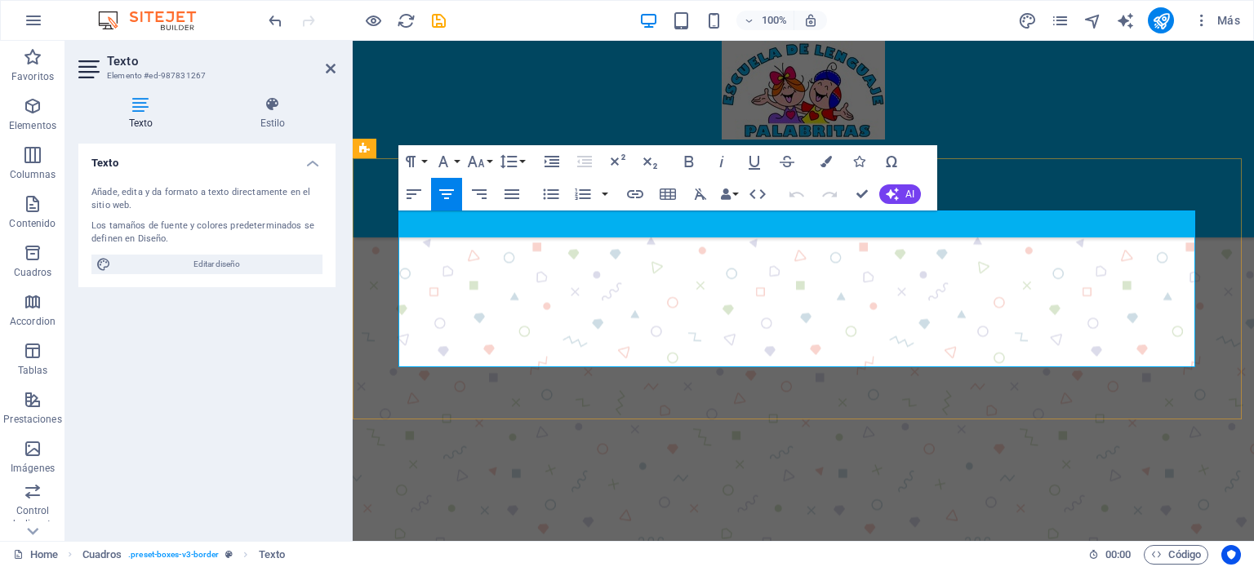
drag, startPoint x: 943, startPoint y: 340, endPoint x: 686, endPoint y: 264, distance: 267.8
click at [829, 157] on icon "button" at bounding box center [825, 161] width 11 height 11
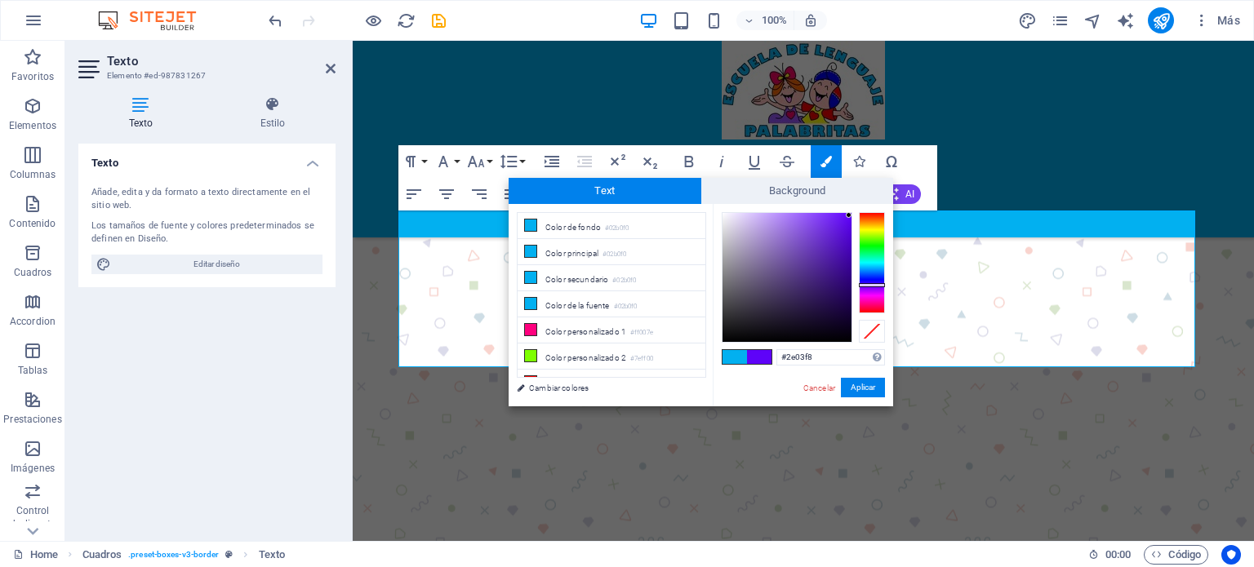
type input "#2203f8"
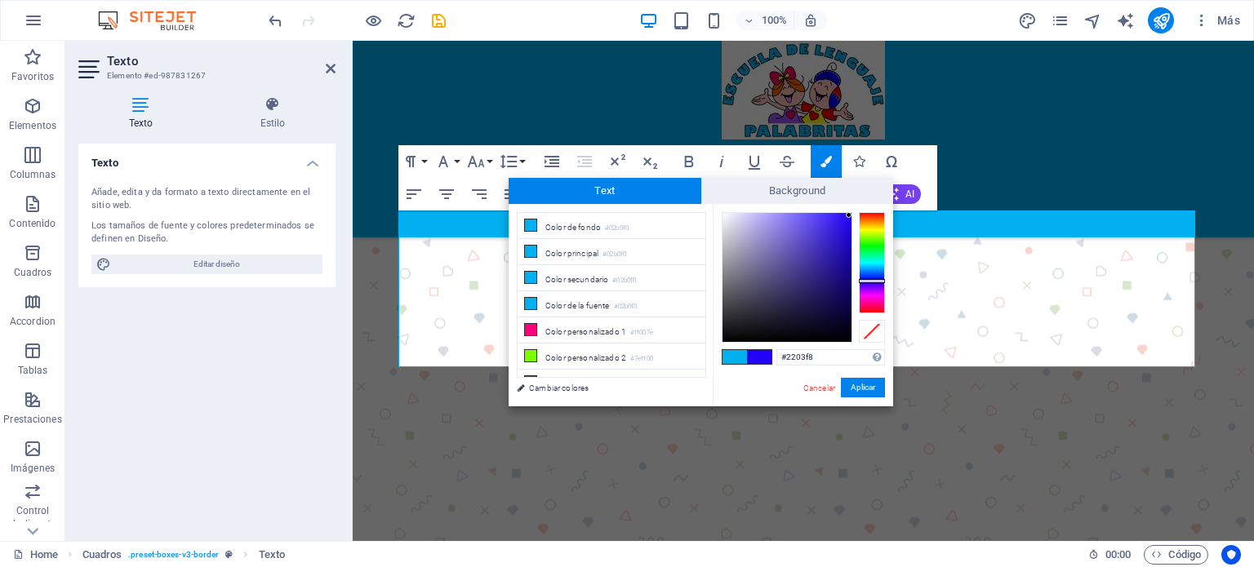
drag, startPoint x: 870, startPoint y: 272, endPoint x: 872, endPoint y: 281, distance: 9.1
click at [872, 281] on div at bounding box center [872, 262] width 26 height 101
click at [857, 388] on button "Aplicar" at bounding box center [863, 388] width 44 height 20
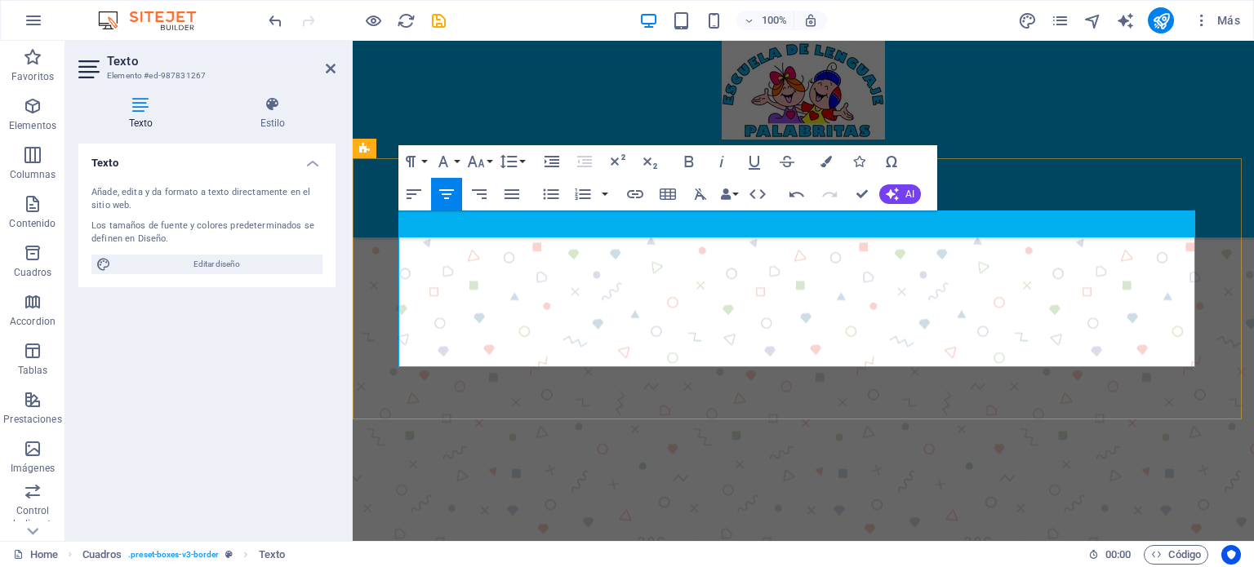
drag, startPoint x: 948, startPoint y: 336, endPoint x: 620, endPoint y: 245, distance: 340.6
click at [653, 159] on icon "button" at bounding box center [650, 162] width 20 height 20
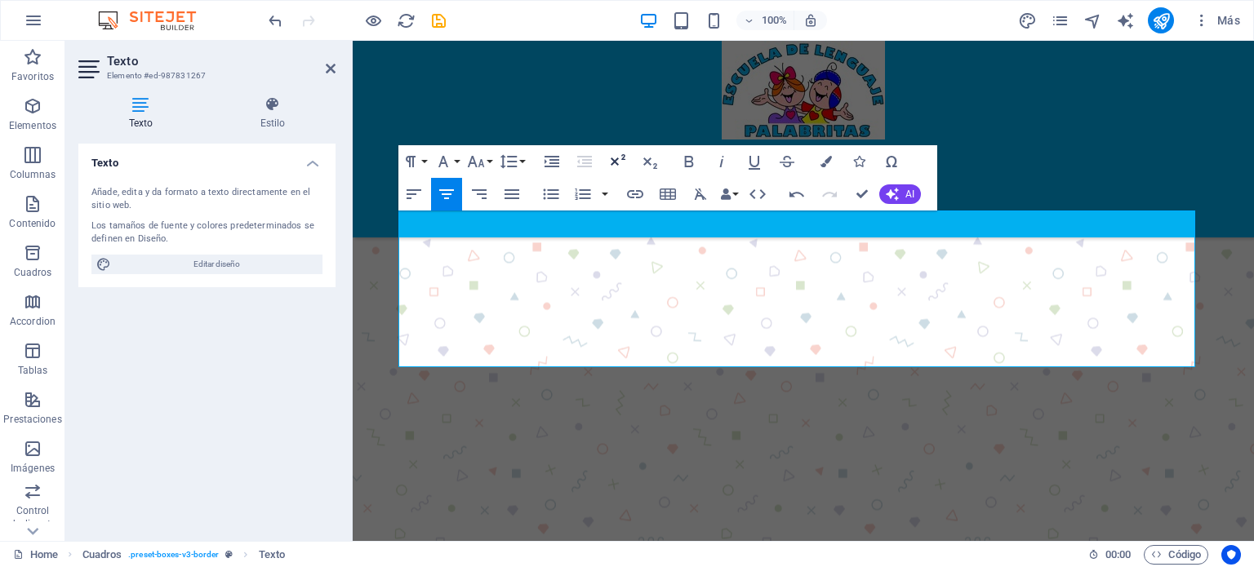
click at [617, 158] on icon "button" at bounding box center [617, 159] width 15 height 11
click at [441, 162] on icon "button" at bounding box center [443, 161] width 10 height 11
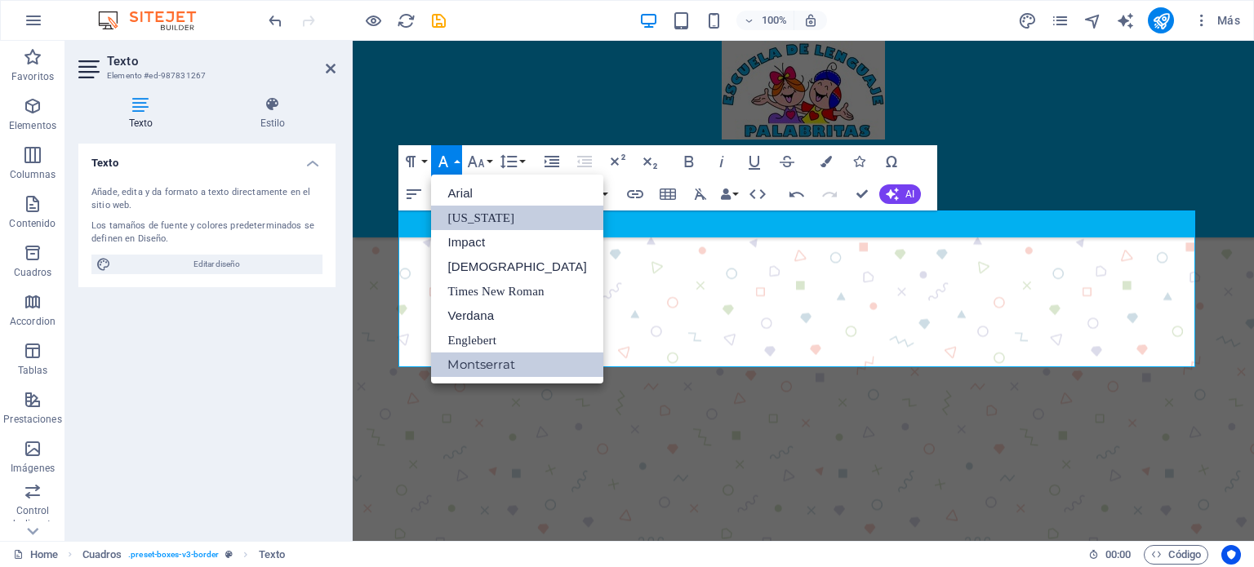
click at [489, 215] on link "[US_STATE]" at bounding box center [516, 218] width 171 height 24
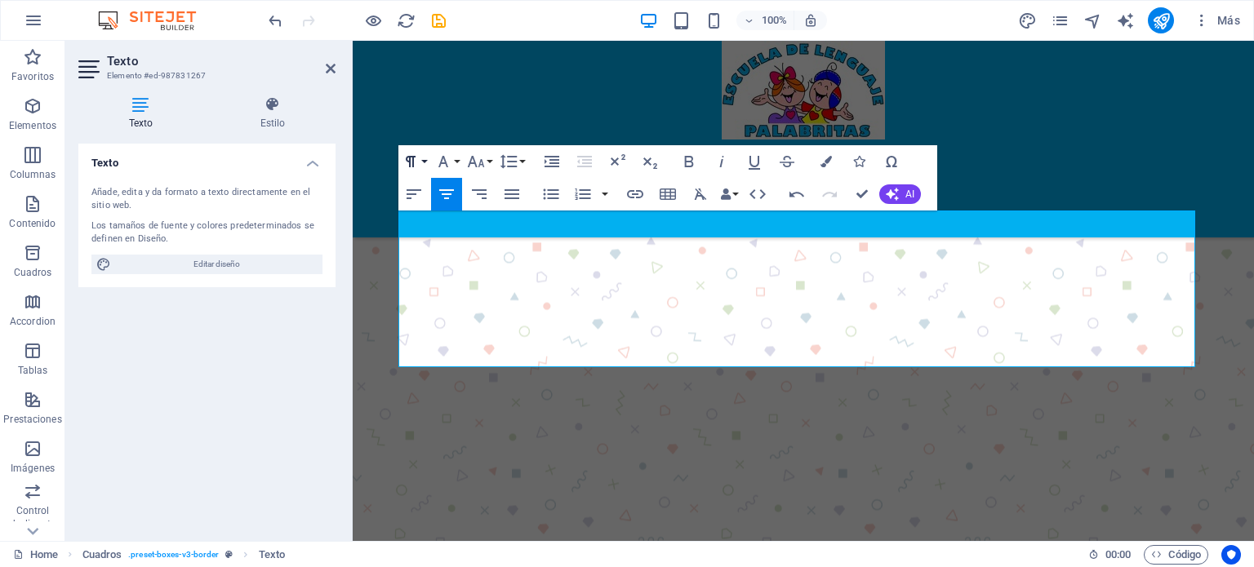
click at [419, 160] on icon "button" at bounding box center [411, 162] width 20 height 20
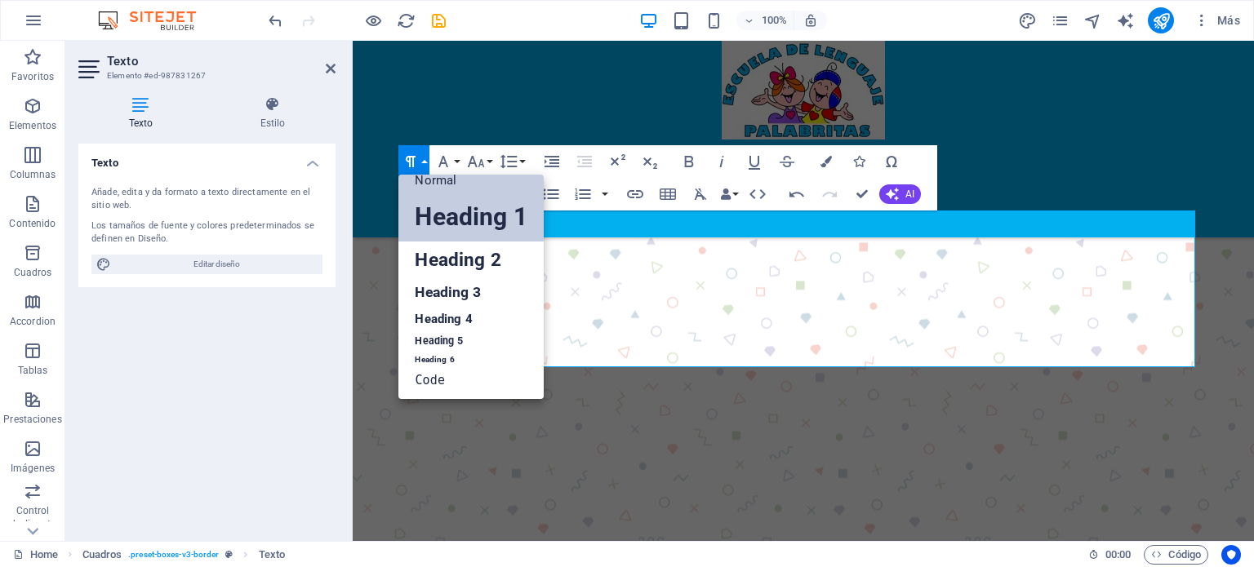
scroll to position [13, 0]
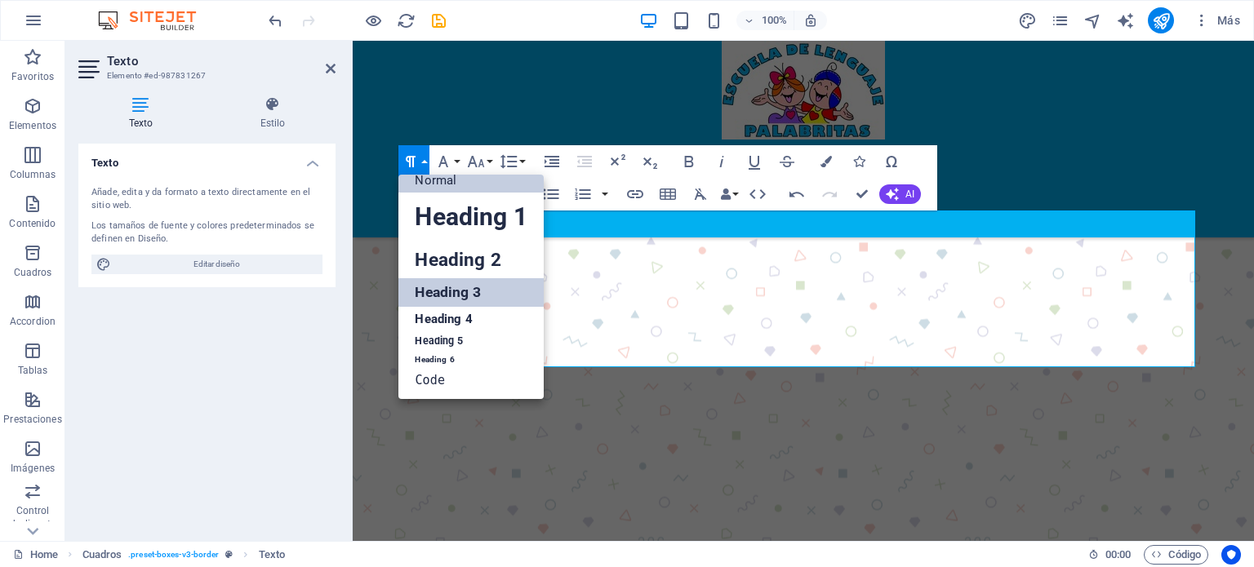
click at [464, 293] on link "Heading 3" at bounding box center [470, 292] width 144 height 29
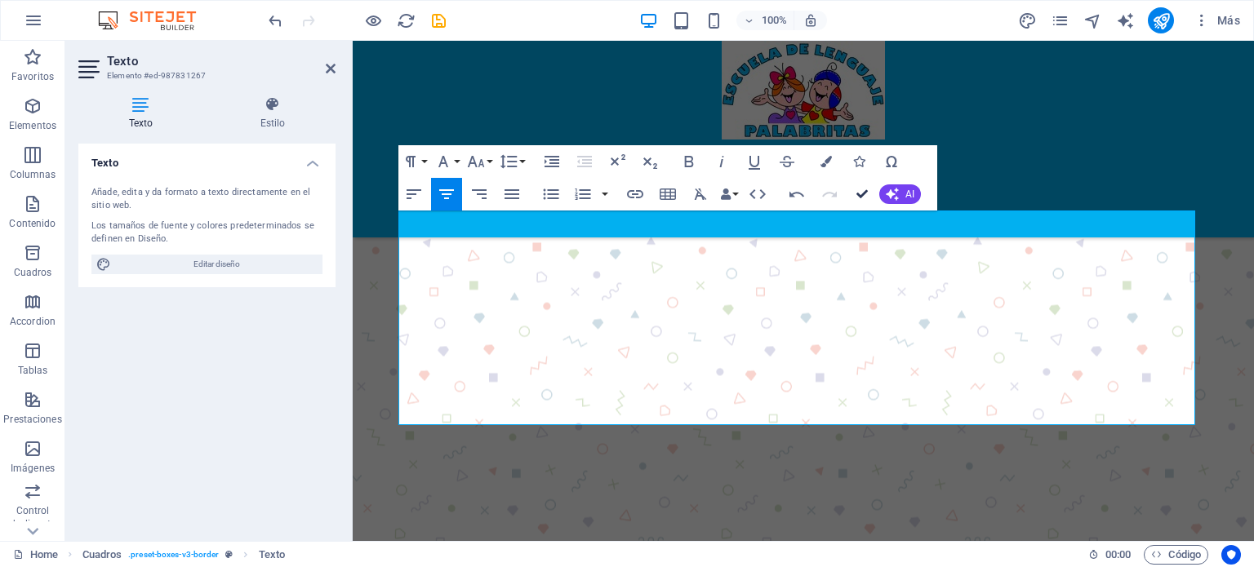
drag, startPoint x: 863, startPoint y: 194, endPoint x: 797, endPoint y: 155, distance: 76.1
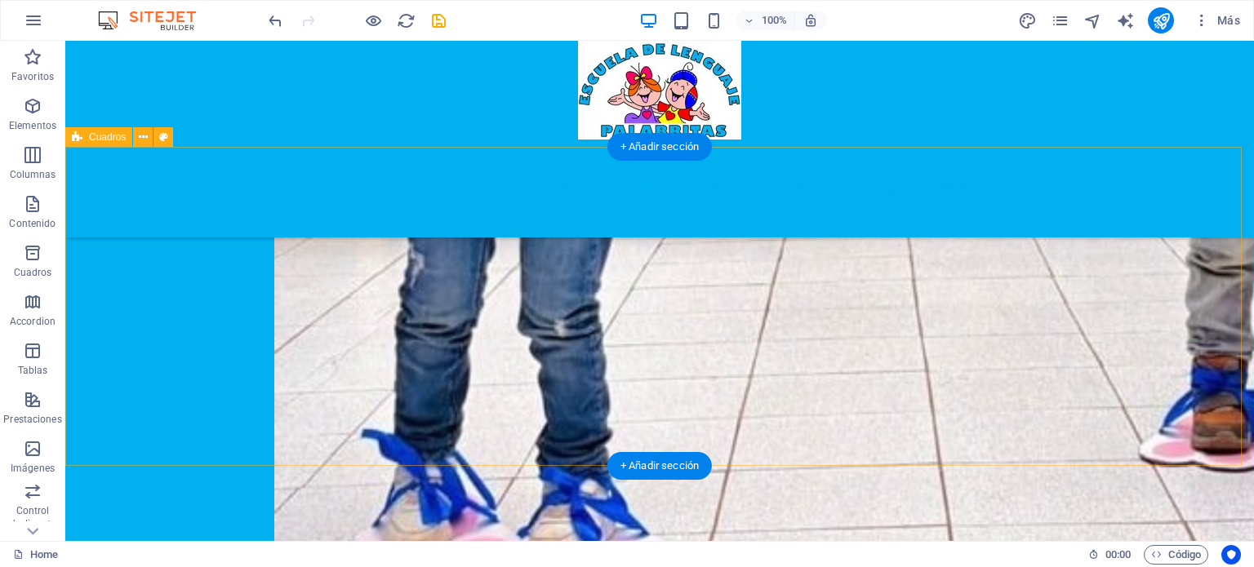
scroll to position [3500, 0]
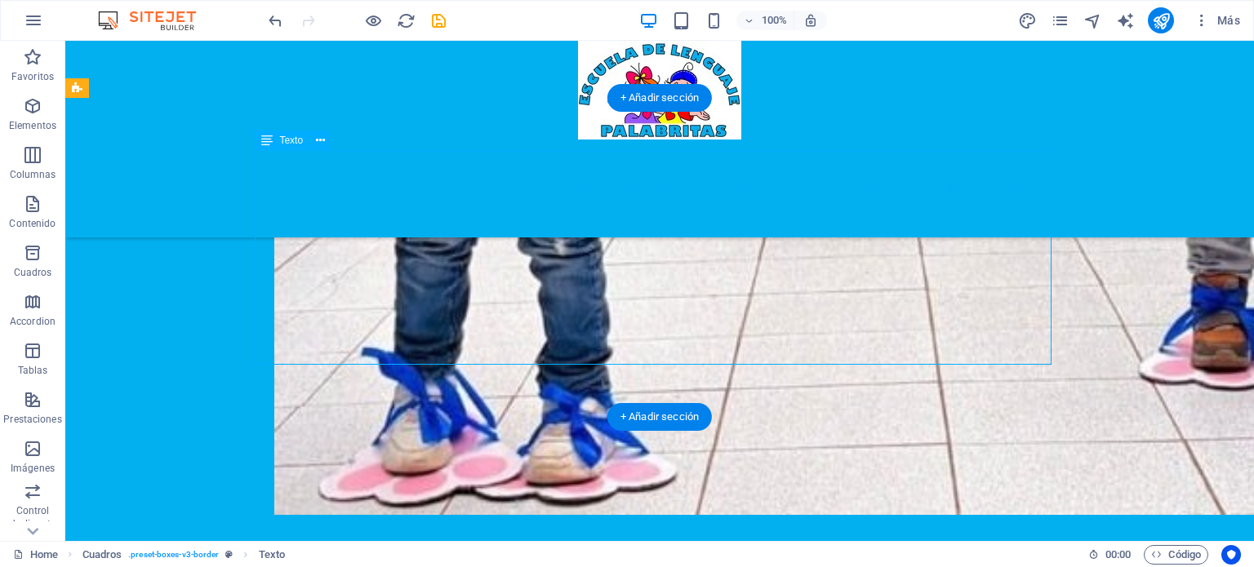
scroll to position [3418, 0]
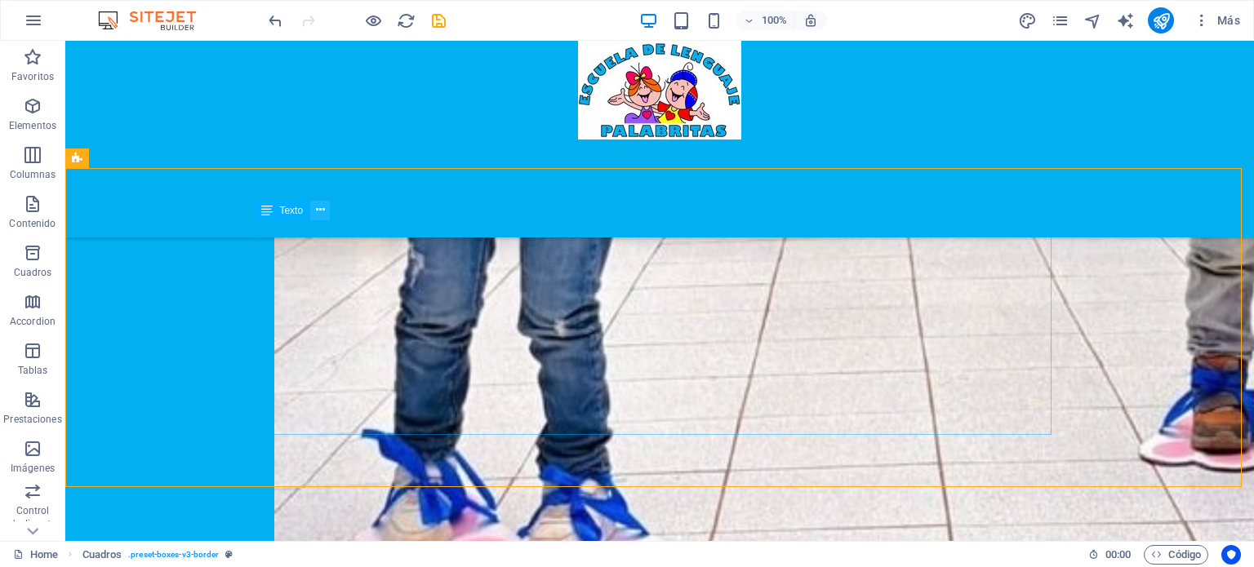
click at [317, 208] on icon at bounding box center [320, 210] width 9 height 17
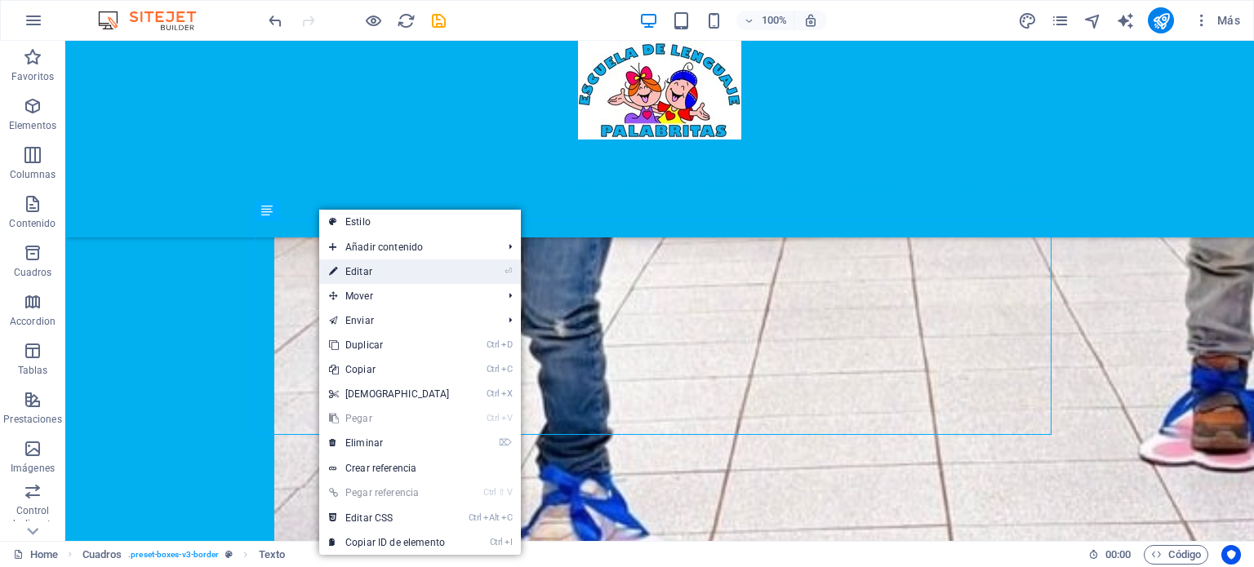
click at [477, 272] on li "⏎ Editar" at bounding box center [420, 272] width 202 height 24
drag, startPoint x: 397, startPoint y: 269, endPoint x: 43, endPoint y: 227, distance: 355.8
click at [397, 269] on link "⏎ Editar" at bounding box center [389, 272] width 140 height 24
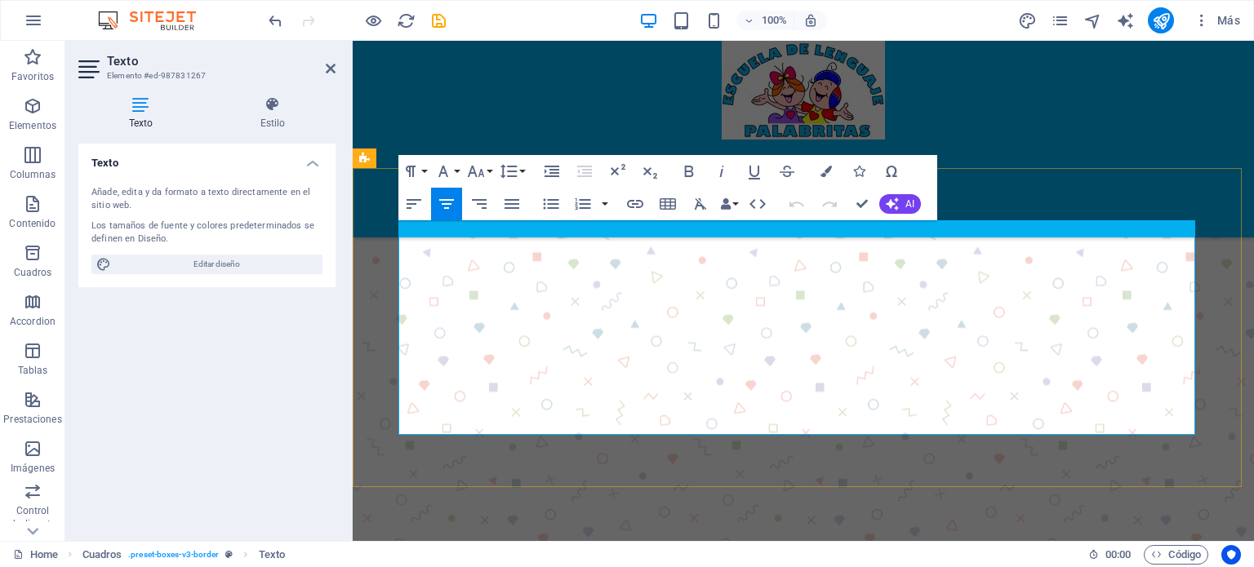
drag, startPoint x: 1067, startPoint y: 404, endPoint x: 575, endPoint y: 278, distance: 507.9
click at [825, 167] on icon "button" at bounding box center [825, 171] width 11 height 11
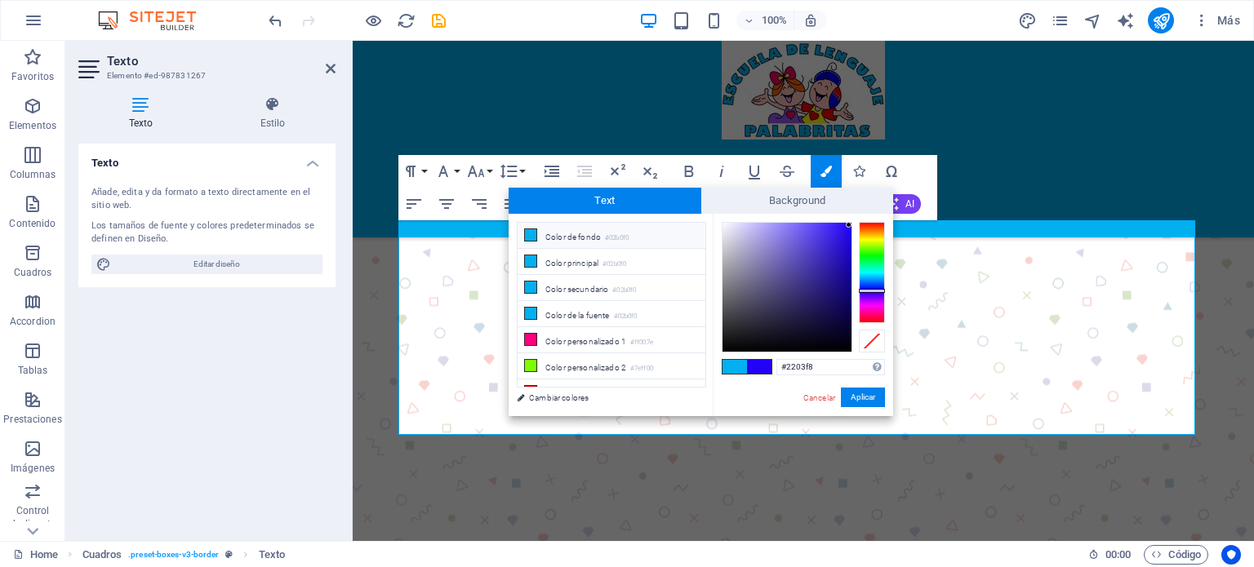
type input "#0f0f10"
click at [732, 343] on div at bounding box center [786, 287] width 129 height 129
click at [872, 398] on button "Aplicar" at bounding box center [863, 398] width 44 height 20
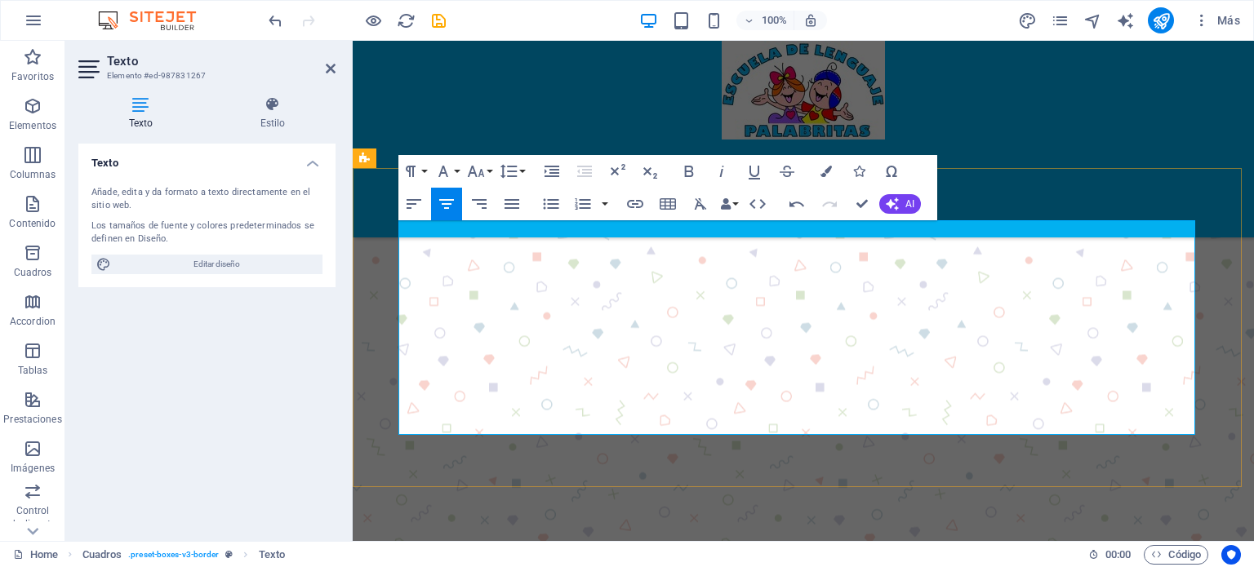
drag, startPoint x: 1015, startPoint y: 345, endPoint x: 663, endPoint y: 357, distance: 352.8
click at [832, 305] on icon "button" at bounding box center [836, 304] width 11 height 11
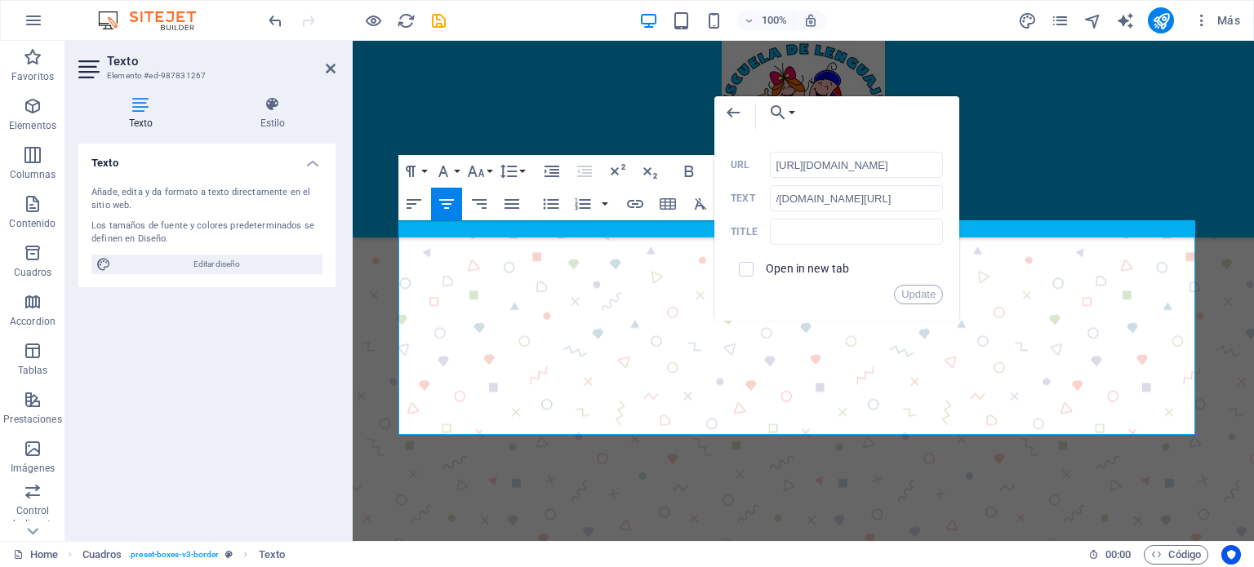
scroll to position [0, 120]
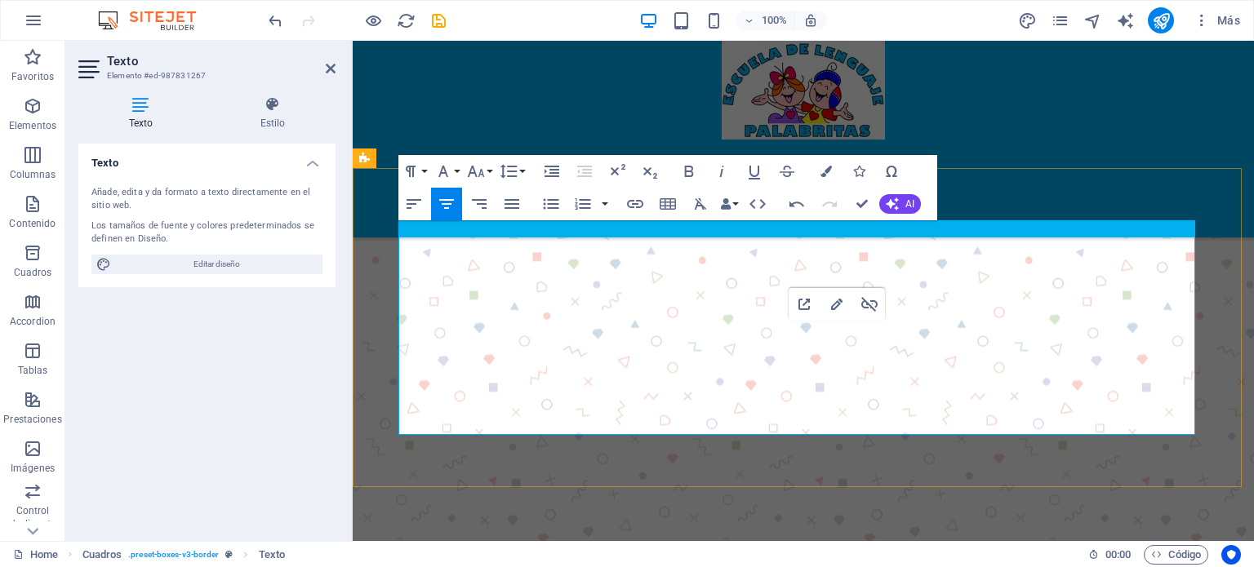
drag, startPoint x: 1043, startPoint y: 348, endPoint x: 664, endPoint y: 342, distance: 379.6
click at [424, 172] on button "Paragraph Format" at bounding box center [413, 171] width 31 height 33
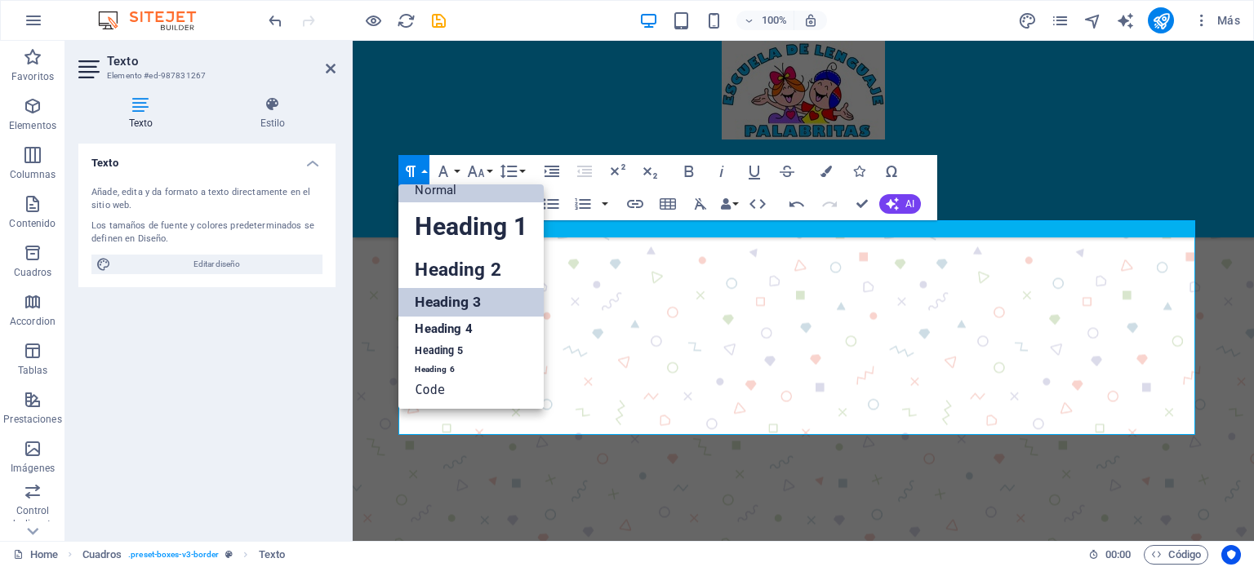
scroll to position [13, 0]
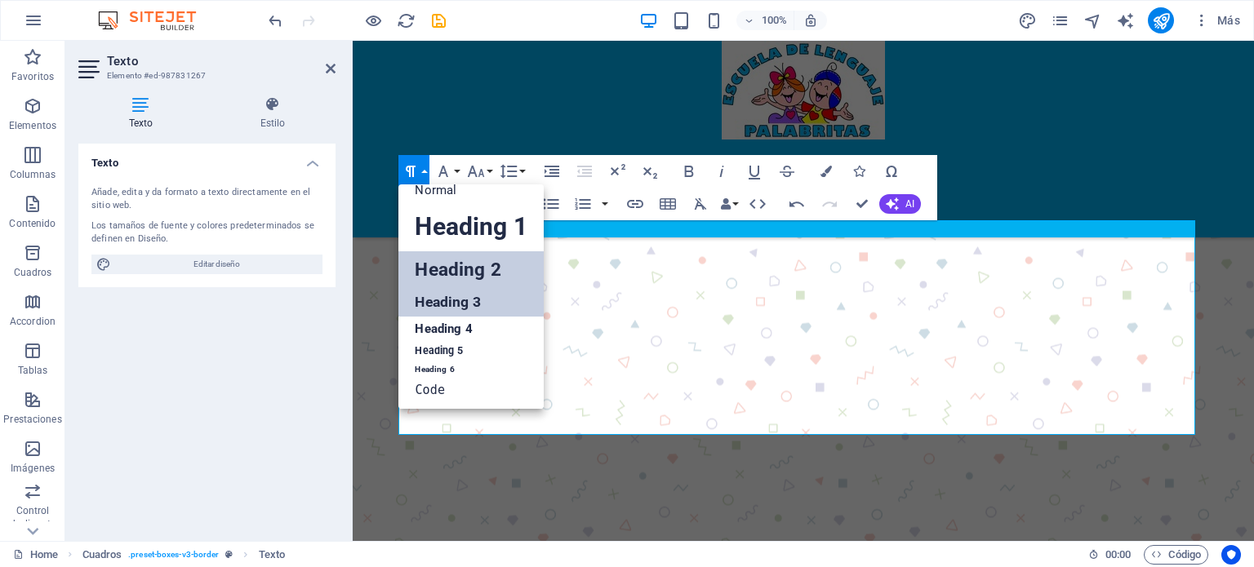
click at [442, 264] on link "Heading 2" at bounding box center [470, 269] width 144 height 37
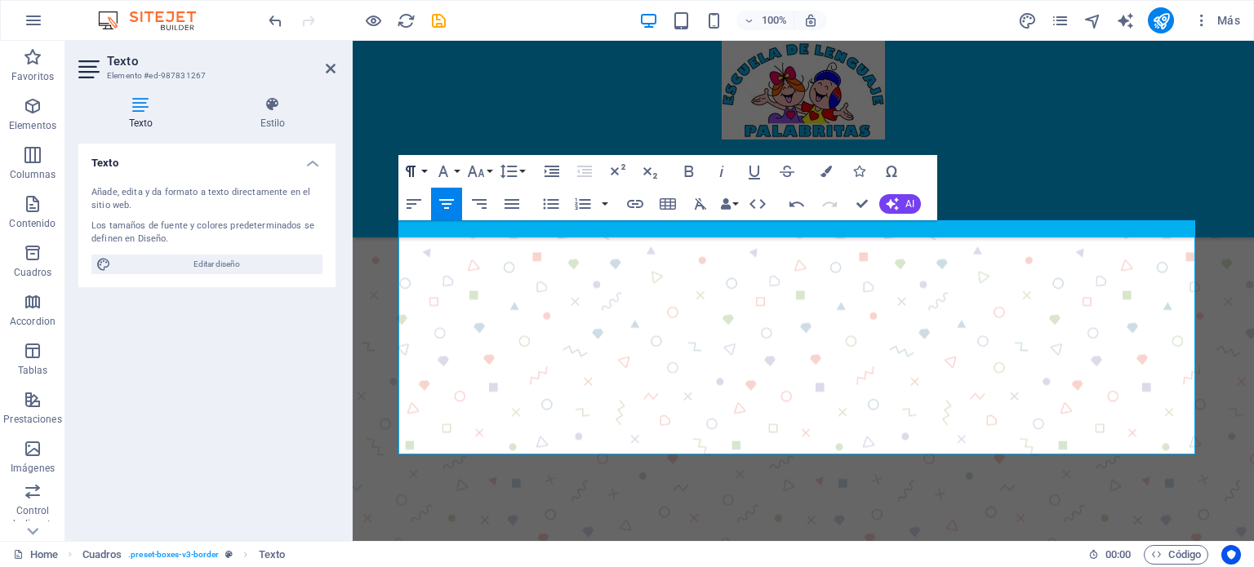
click at [424, 169] on button "Paragraph Format" at bounding box center [413, 171] width 31 height 33
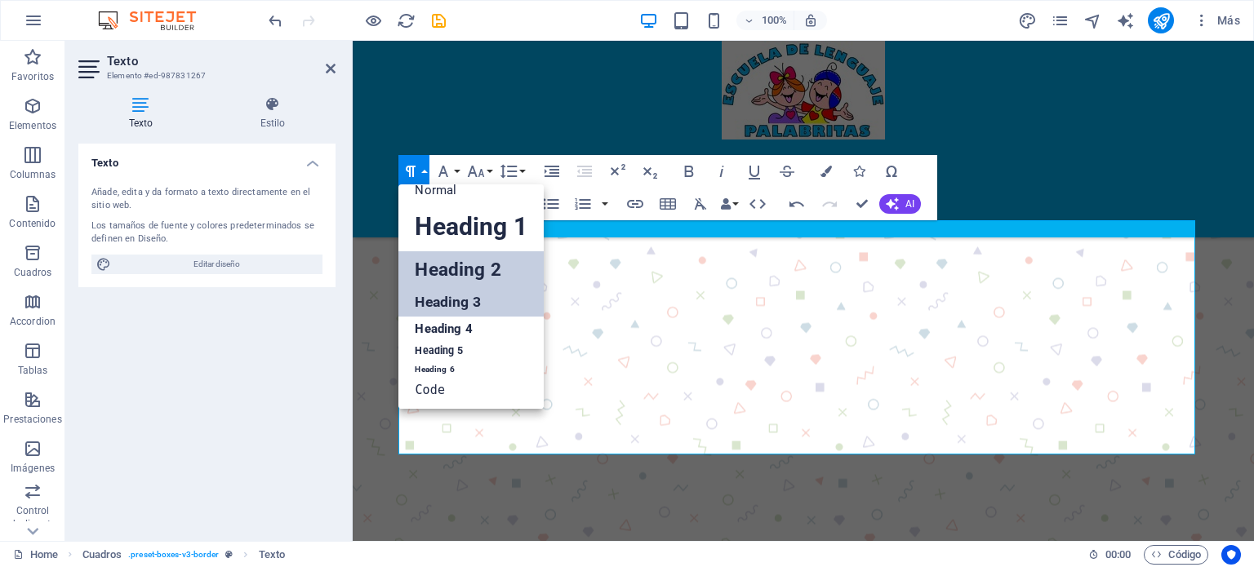
click at [460, 300] on link "Heading 3" at bounding box center [470, 302] width 144 height 29
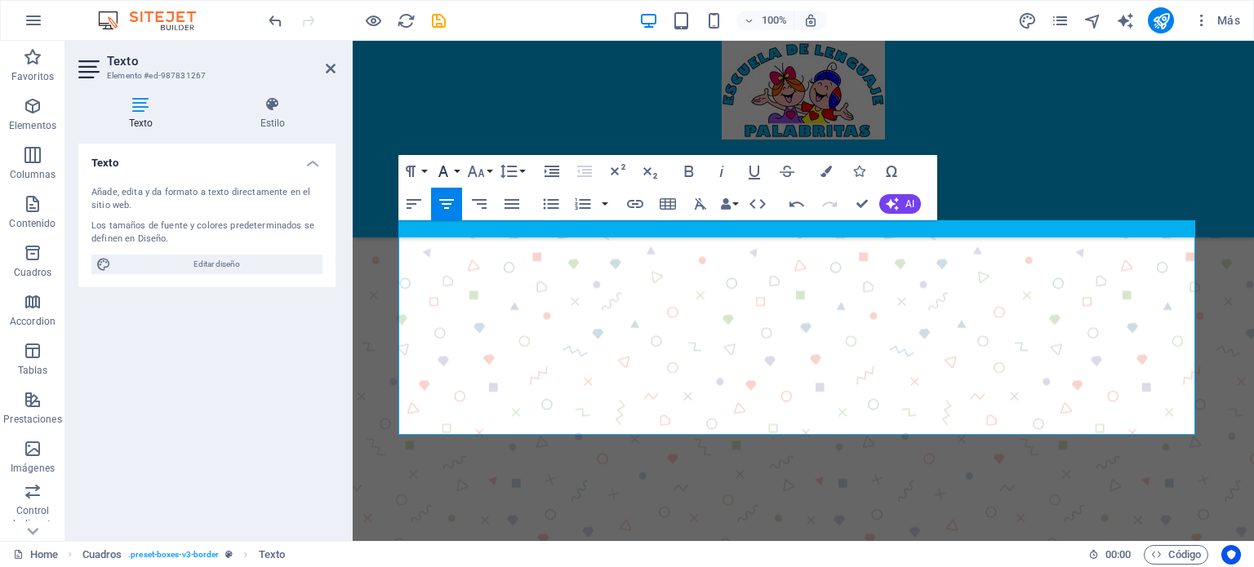
click at [451, 171] on icon "button" at bounding box center [443, 172] width 20 height 20
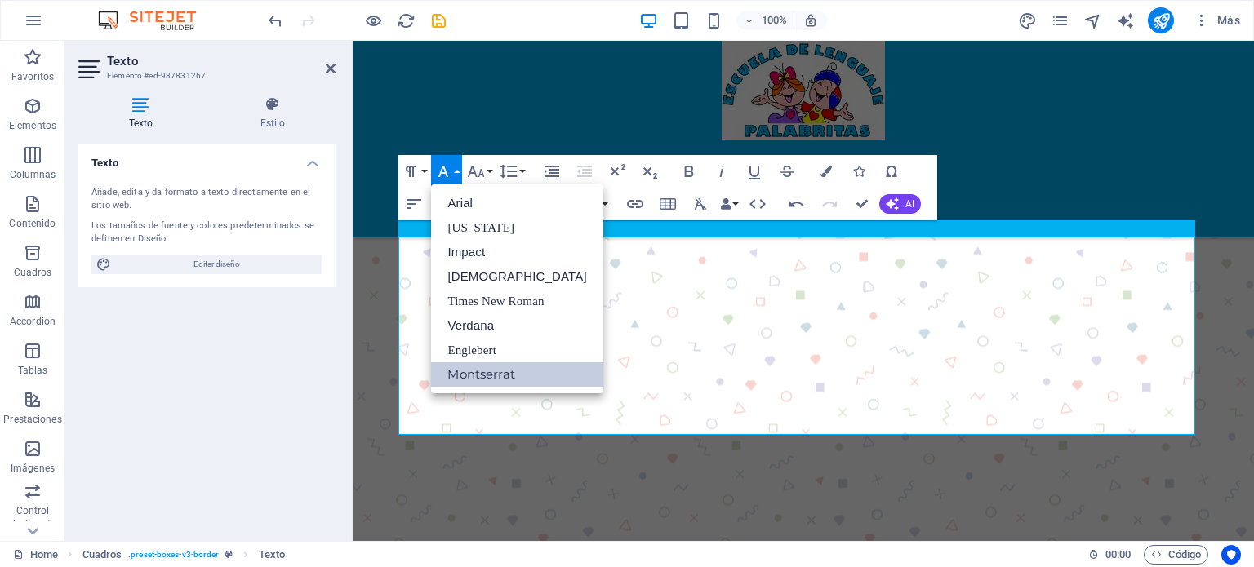
scroll to position [0, 0]
click at [929, 176] on div "Paragraph Format Normal Heading 1 Heading 2 Heading 3 Heading 4 Heading 5 Headi…" at bounding box center [667, 187] width 539 height 65
click at [457, 162] on button "Font Family" at bounding box center [446, 171] width 31 height 33
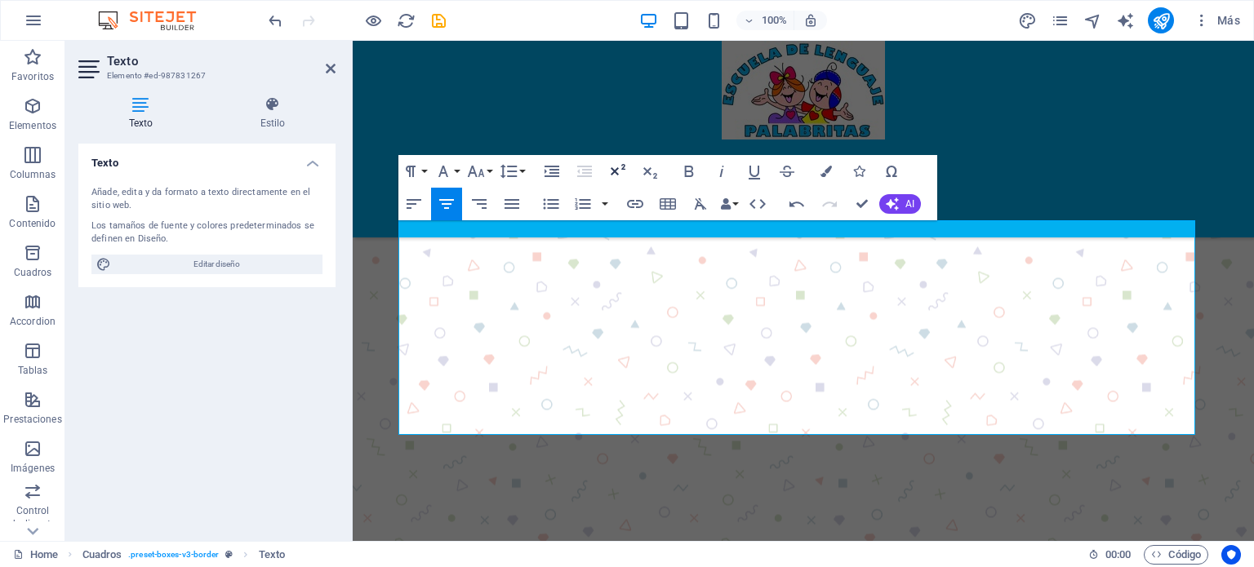
click at [618, 169] on icon "button" at bounding box center [617, 172] width 20 height 20
click at [650, 171] on icon "button" at bounding box center [650, 172] width 20 height 20
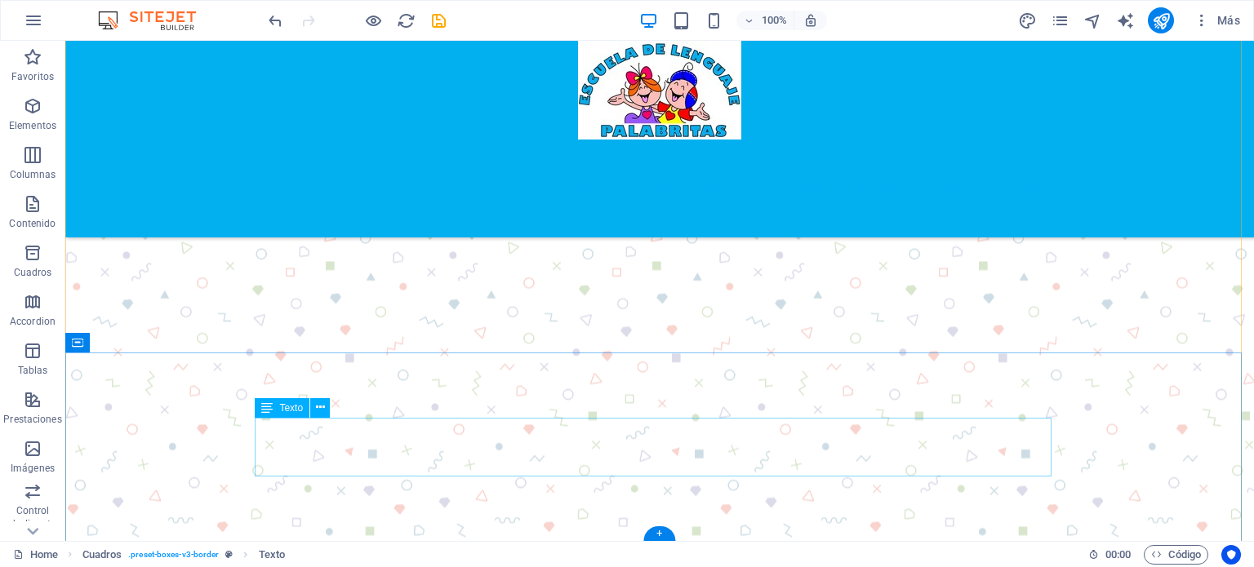
scroll to position [3908, 0]
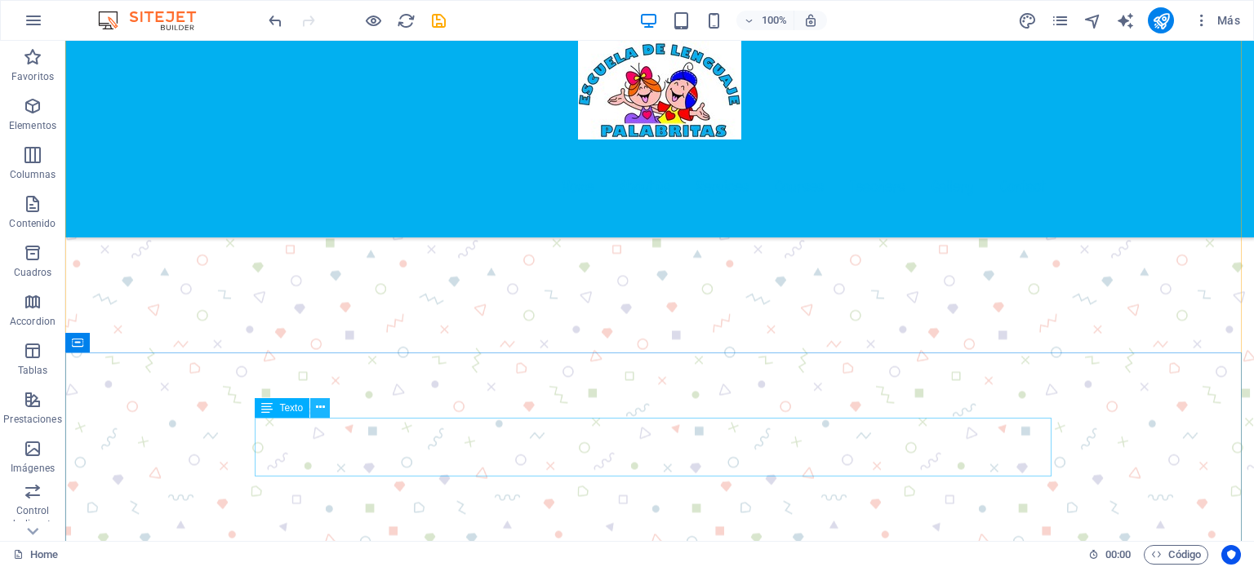
click at [320, 410] on icon at bounding box center [320, 407] width 9 height 17
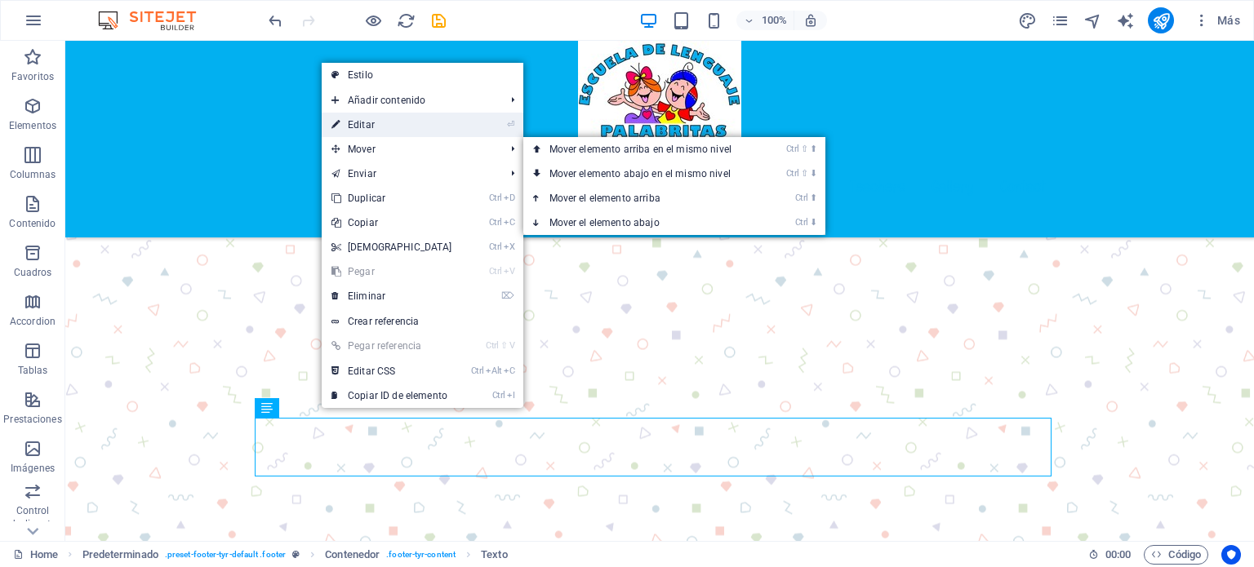
click at [369, 123] on link "⏎ Editar" at bounding box center [392, 125] width 140 height 24
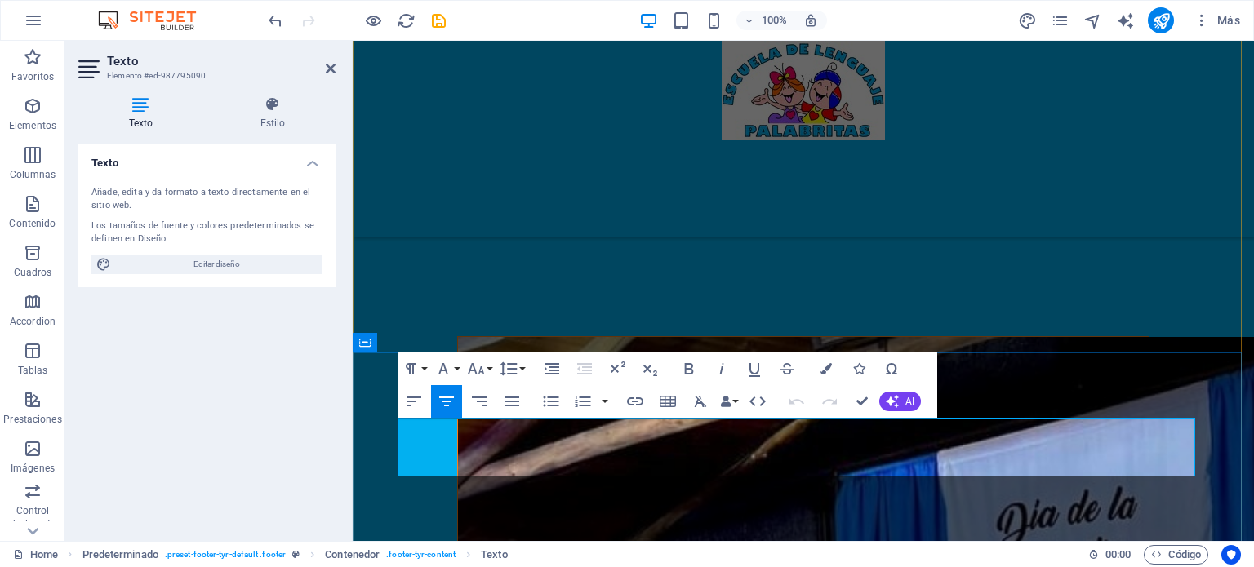
drag, startPoint x: 891, startPoint y: 464, endPoint x: 557, endPoint y: 427, distance: 336.6
click at [451, 371] on icon "button" at bounding box center [443, 369] width 20 height 20
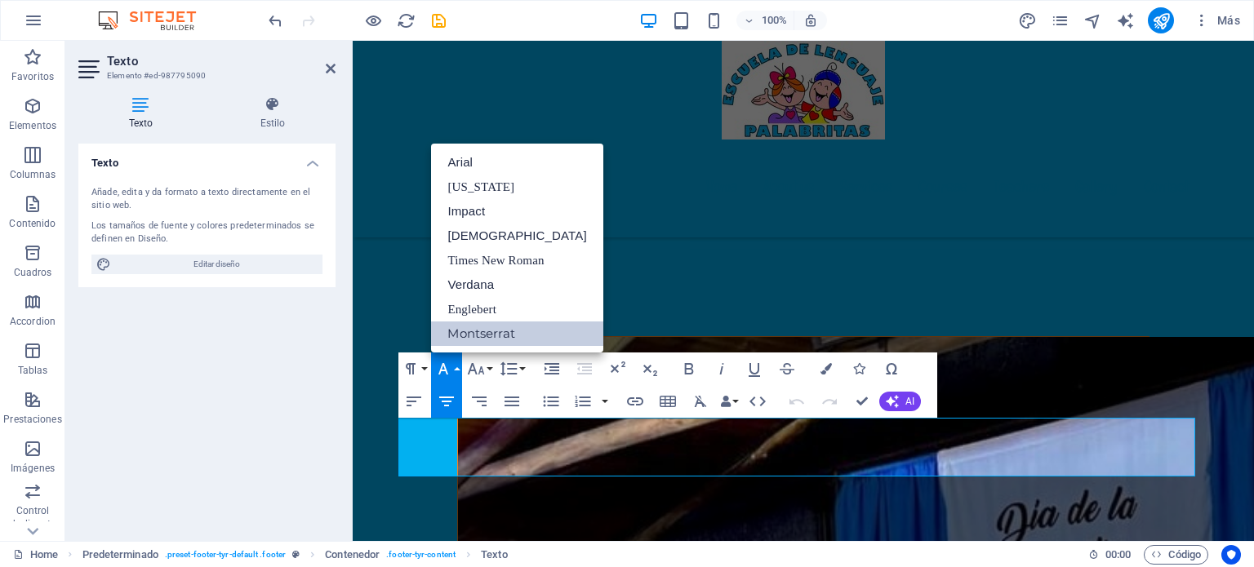
scroll to position [0, 0]
click at [467, 189] on link "[US_STATE]" at bounding box center [516, 187] width 171 height 24
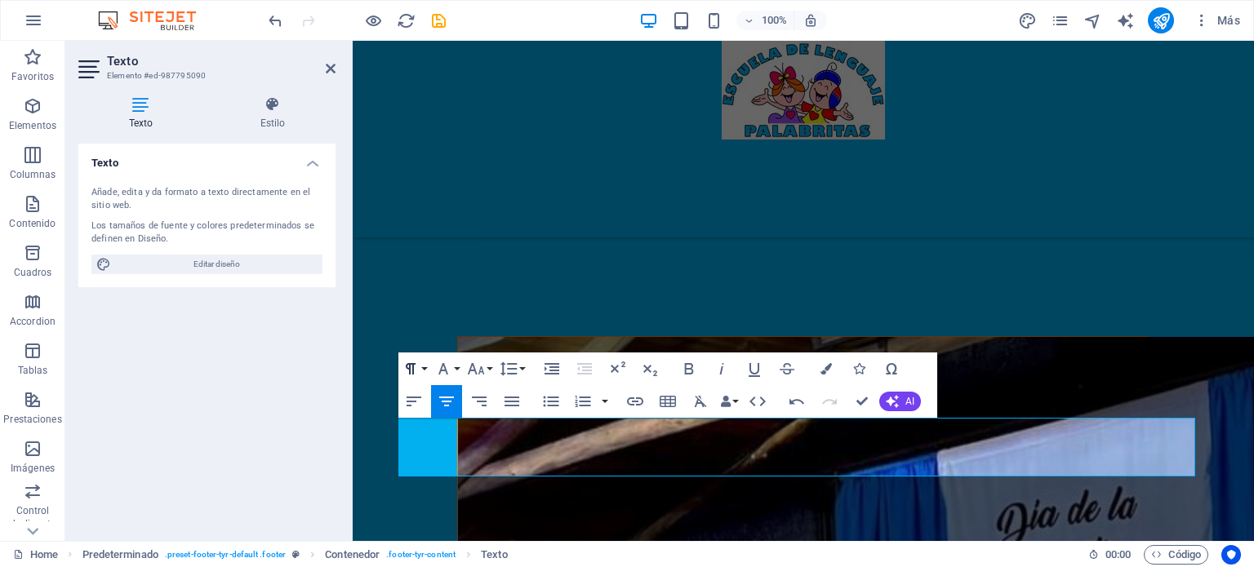
click at [421, 372] on button "Paragraph Format" at bounding box center [413, 369] width 31 height 33
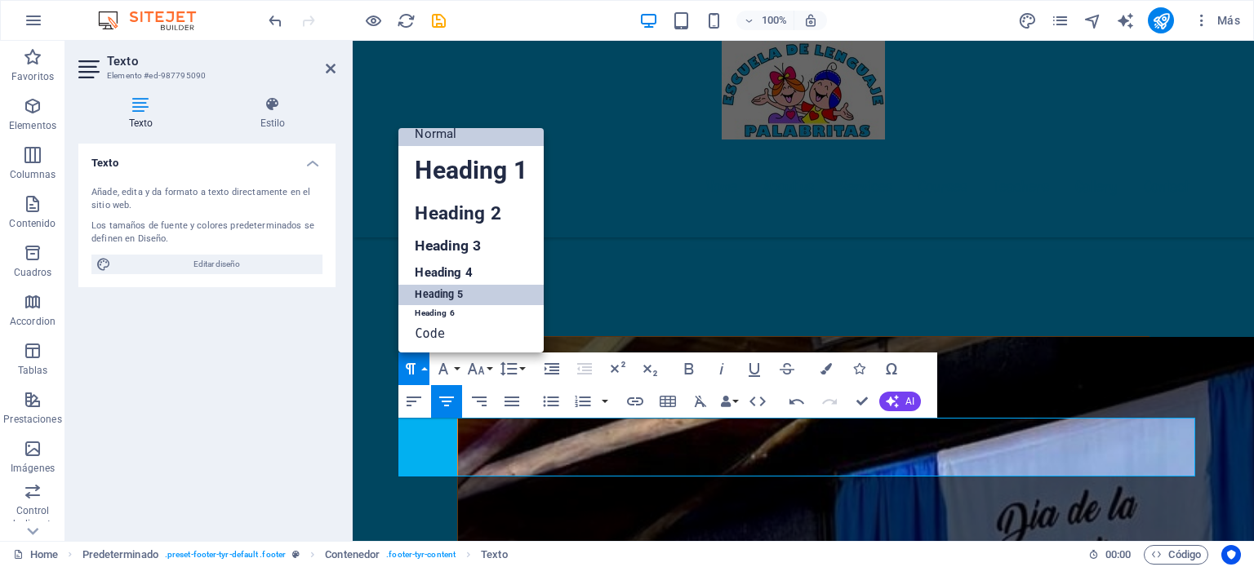
scroll to position [13, 0]
click at [434, 264] on link "Heading 4" at bounding box center [470, 272] width 144 height 24
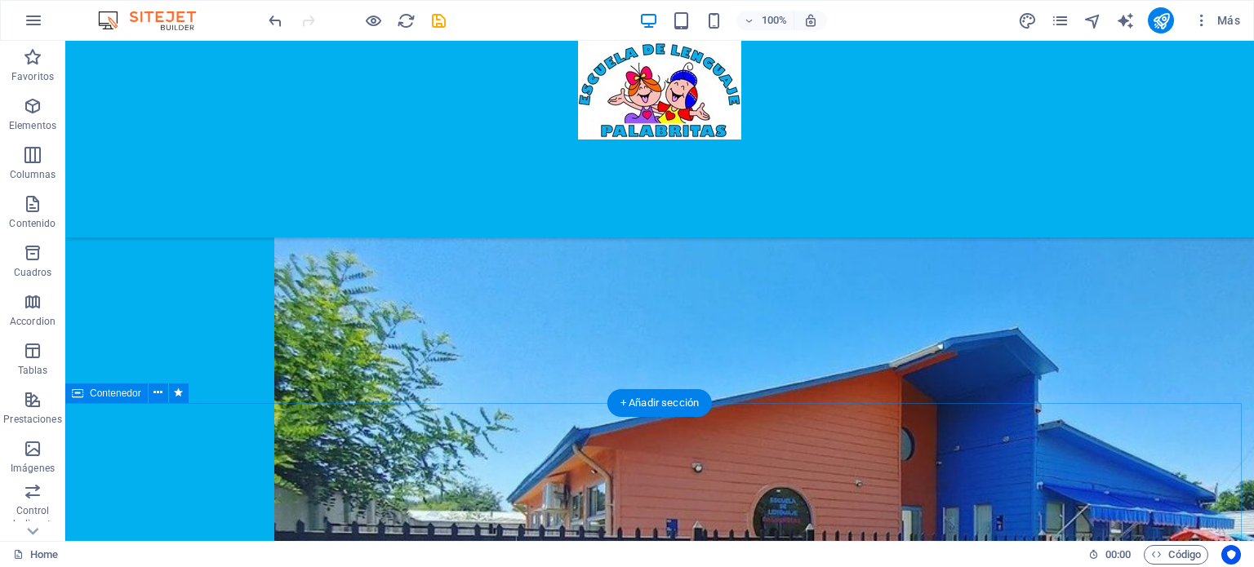
scroll to position [888, 0]
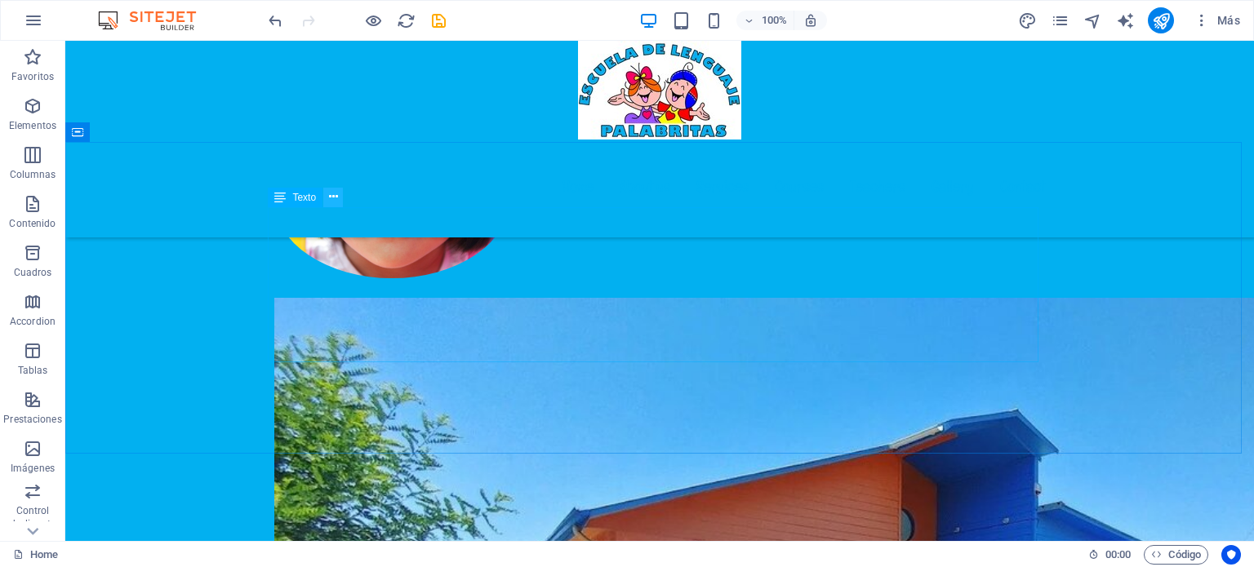
click at [331, 195] on icon at bounding box center [333, 197] width 9 height 17
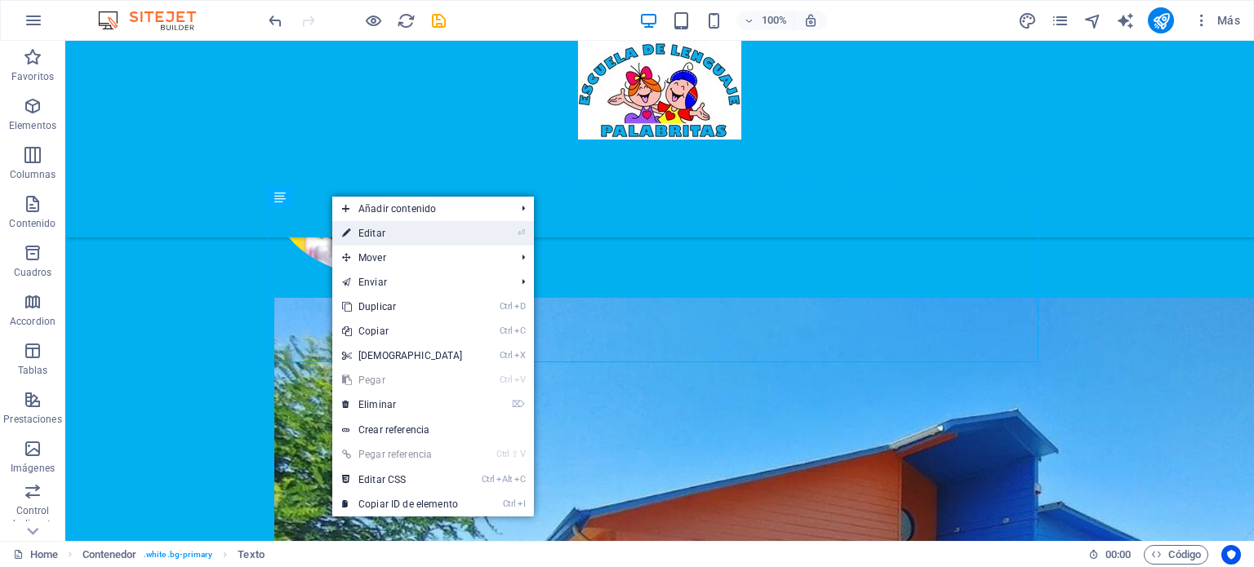
click at [373, 231] on link "⏎ Editar" at bounding box center [402, 233] width 140 height 24
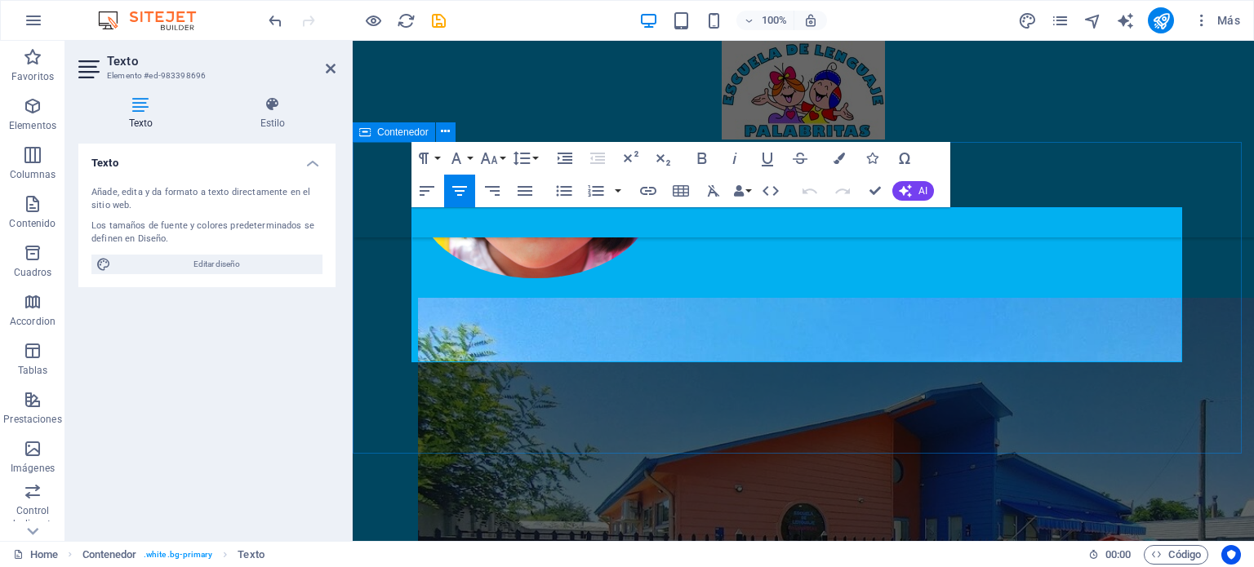
drag, startPoint x: 1152, startPoint y: 348, endPoint x: 386, endPoint y: 217, distance: 776.7
click at [466, 158] on icon "button" at bounding box center [456, 159] width 20 height 20
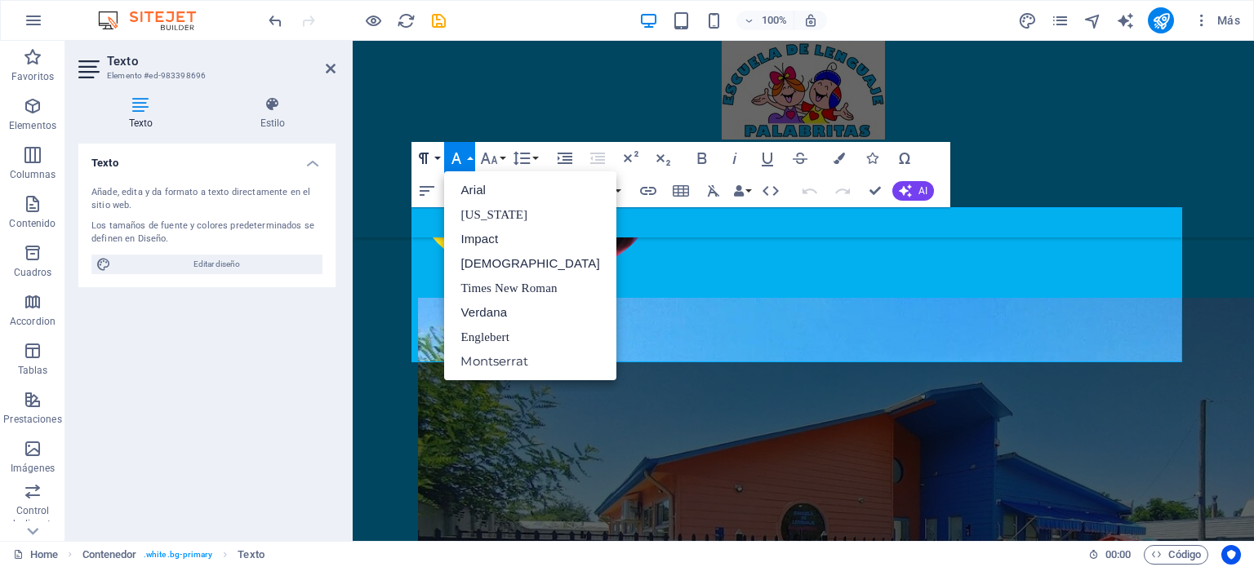
click at [428, 150] on icon "button" at bounding box center [424, 159] width 20 height 20
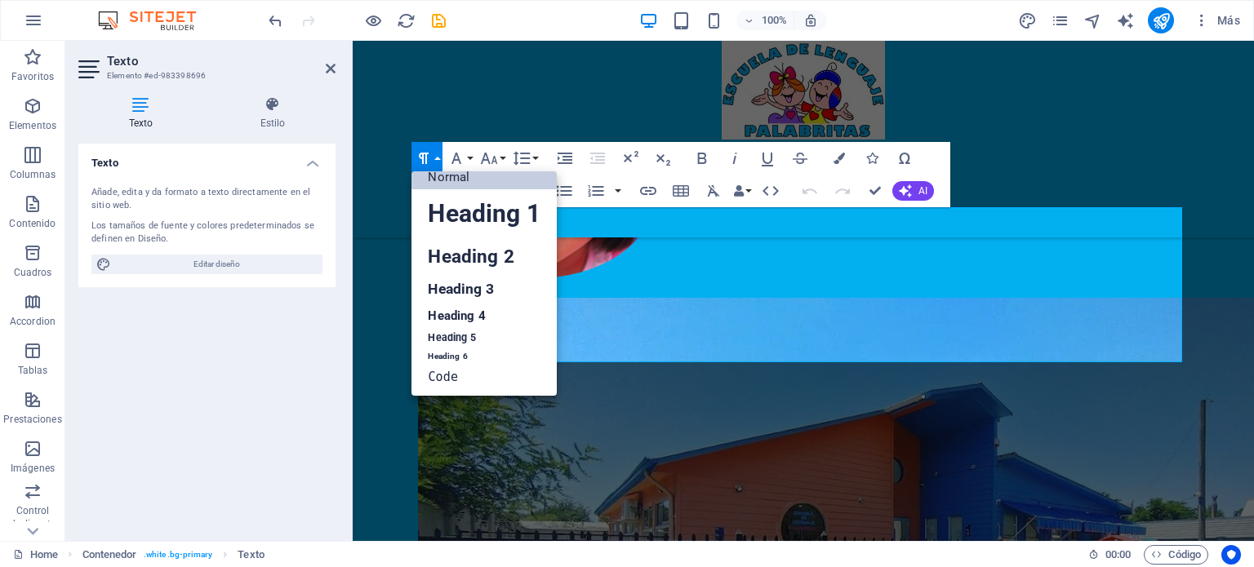
scroll to position [13, 0]
click at [455, 293] on link "Heading 3" at bounding box center [483, 289] width 144 height 29
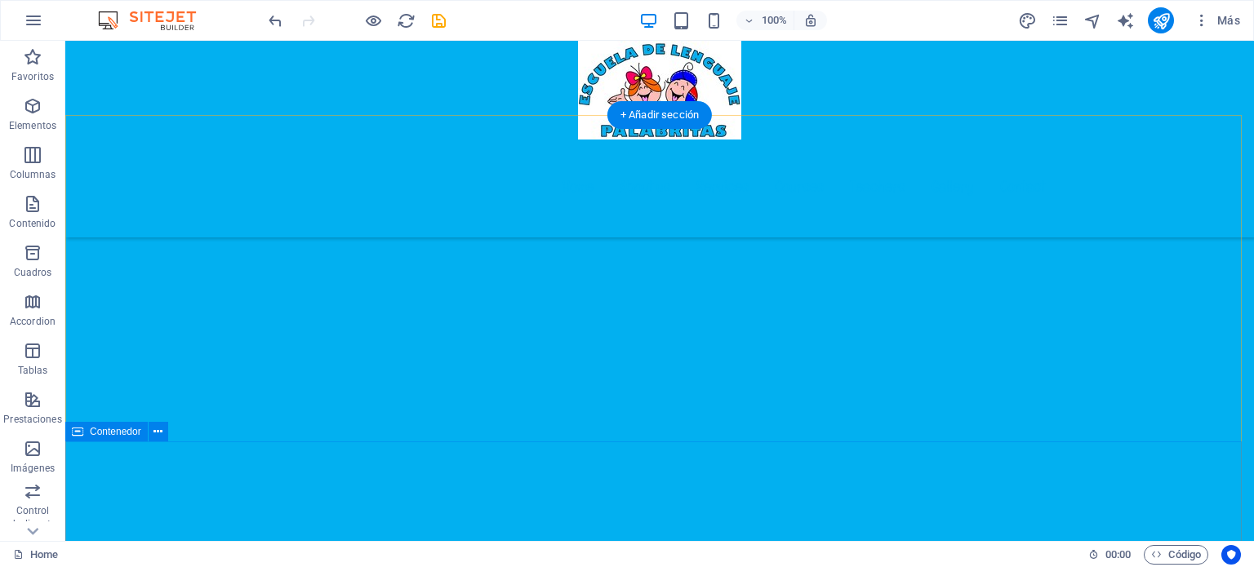
scroll to position [4046, 0]
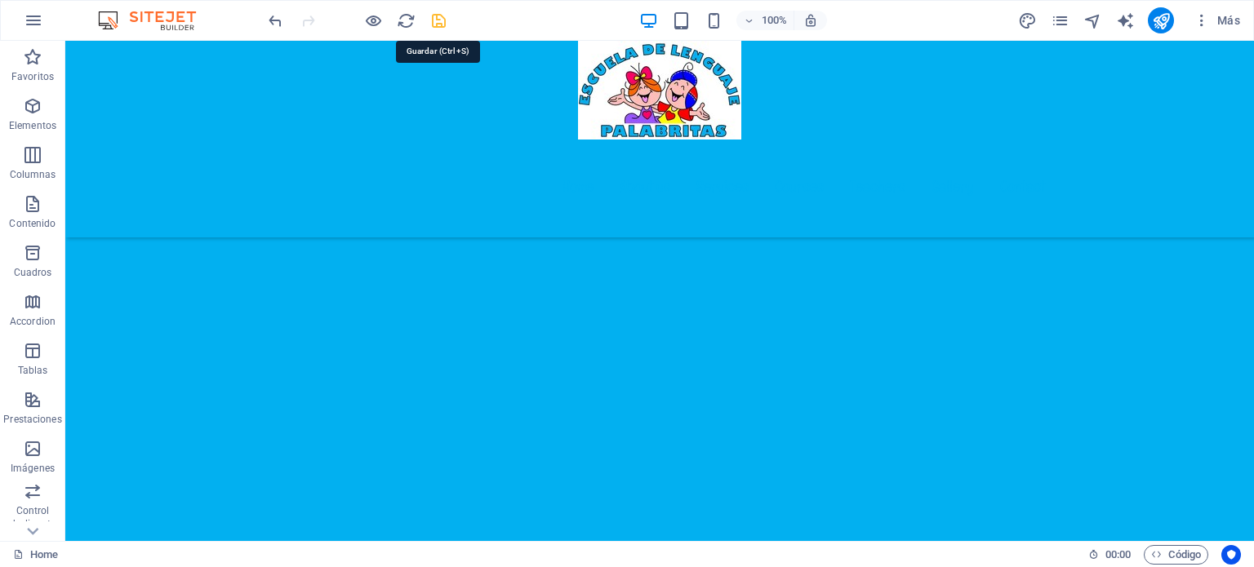
click at [441, 20] on icon "save" at bounding box center [438, 20] width 19 height 19
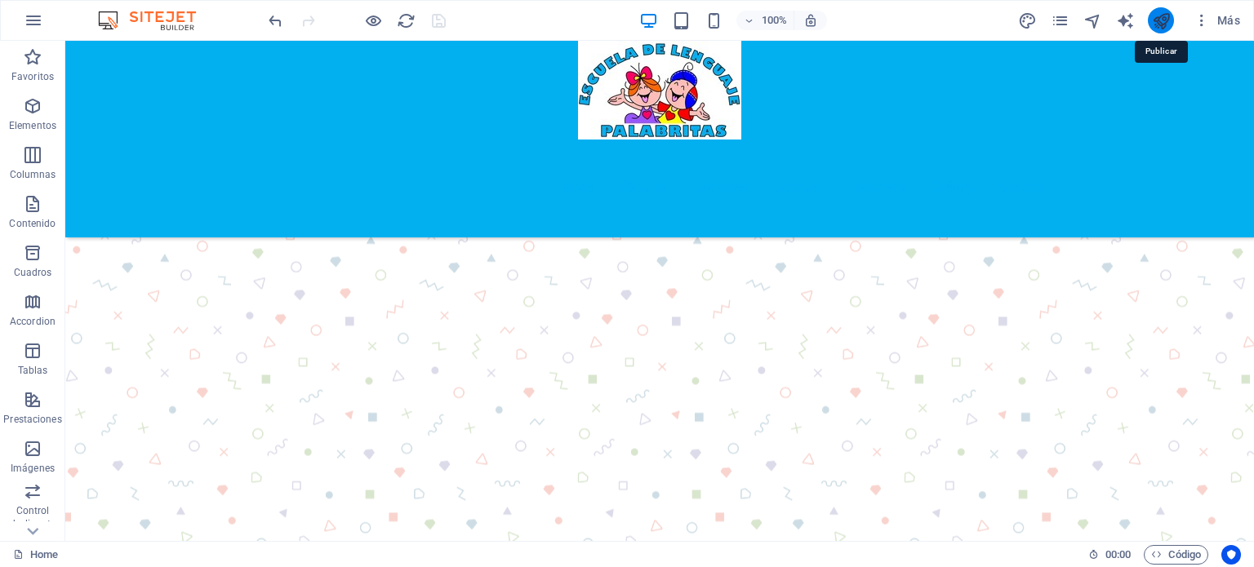
click at [1159, 16] on icon "publish" at bounding box center [1161, 20] width 19 height 19
